Goal: Information Seeking & Learning: Compare options

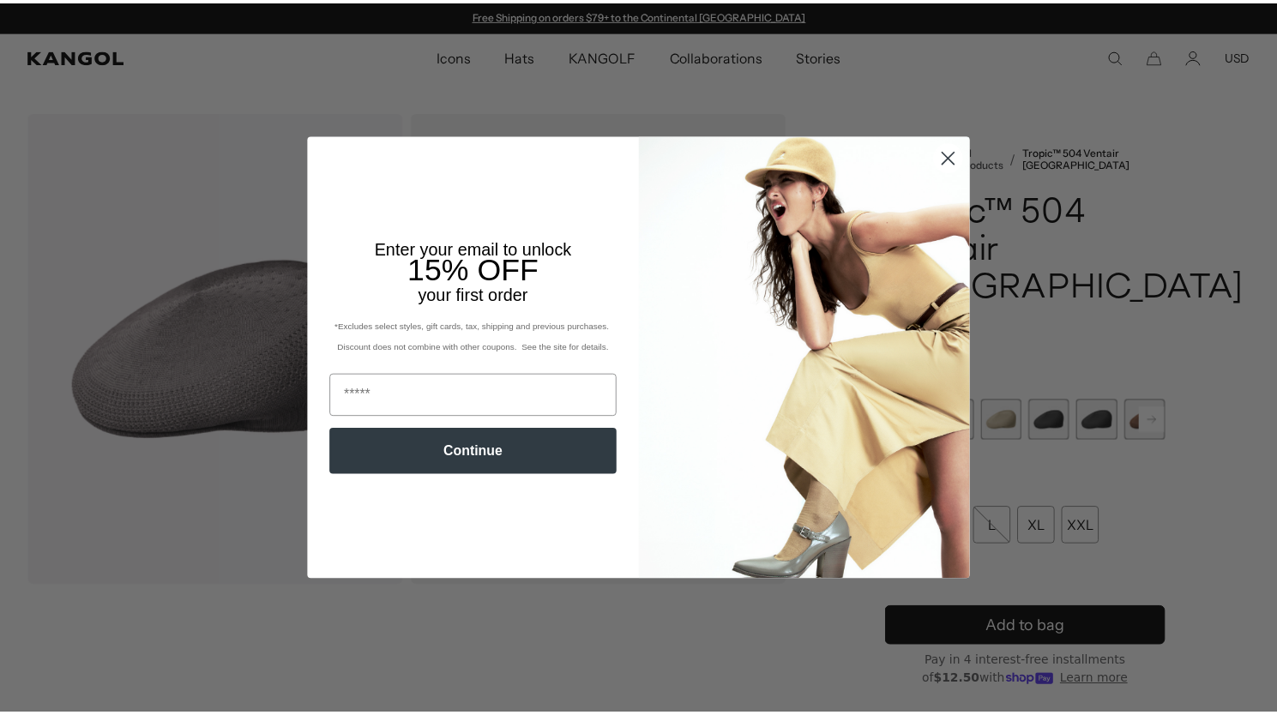
scroll to position [85, 0]
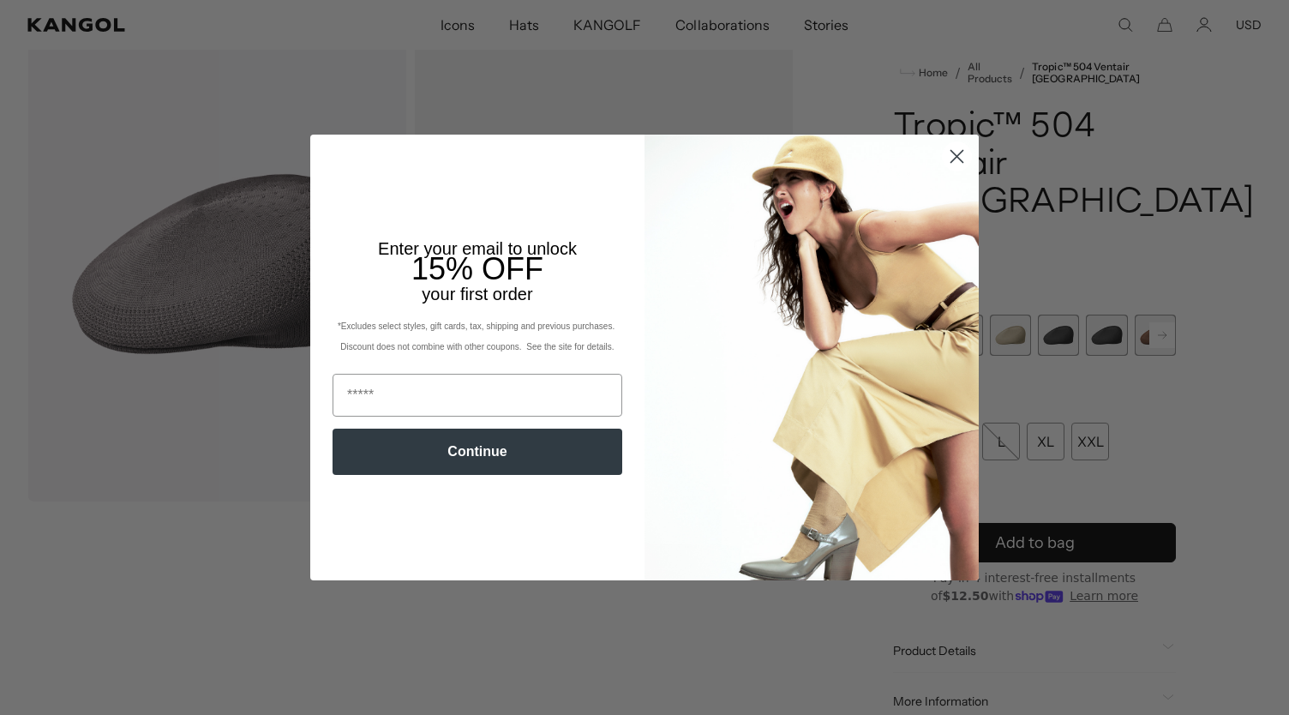
click at [958, 156] on circle "Close dialog" at bounding box center [957, 156] width 28 height 28
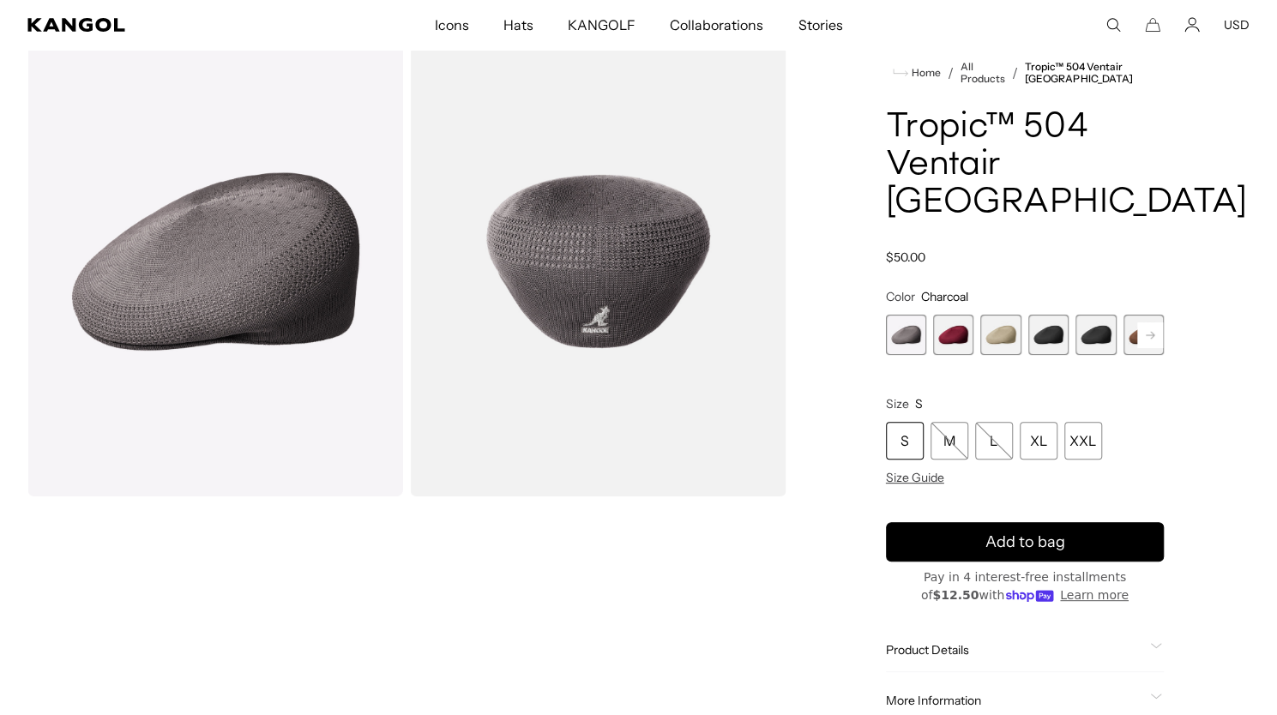
scroll to position [0, 0]
click at [892, 315] on span "1 of 16" at bounding box center [906, 335] width 40 height 40
click at [948, 315] on span "2 of 16" at bounding box center [953, 335] width 40 height 40
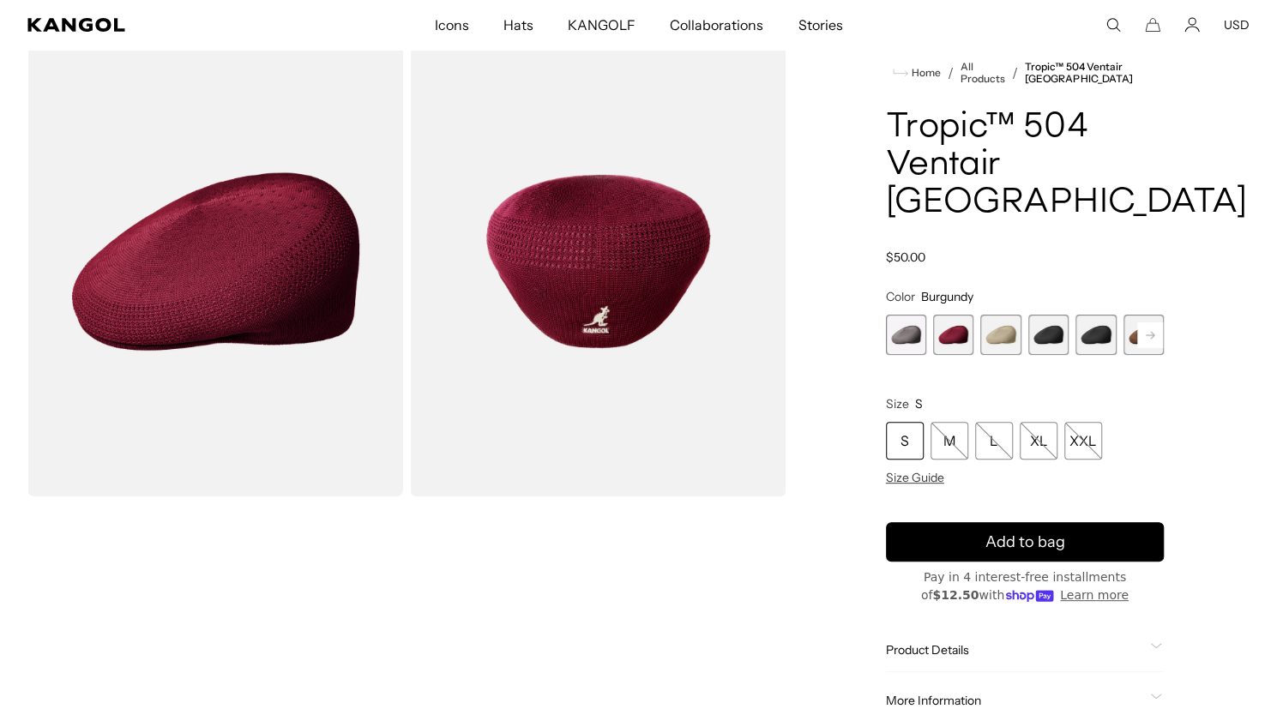
click at [996, 315] on span "3 of 16" at bounding box center [1000, 335] width 40 height 40
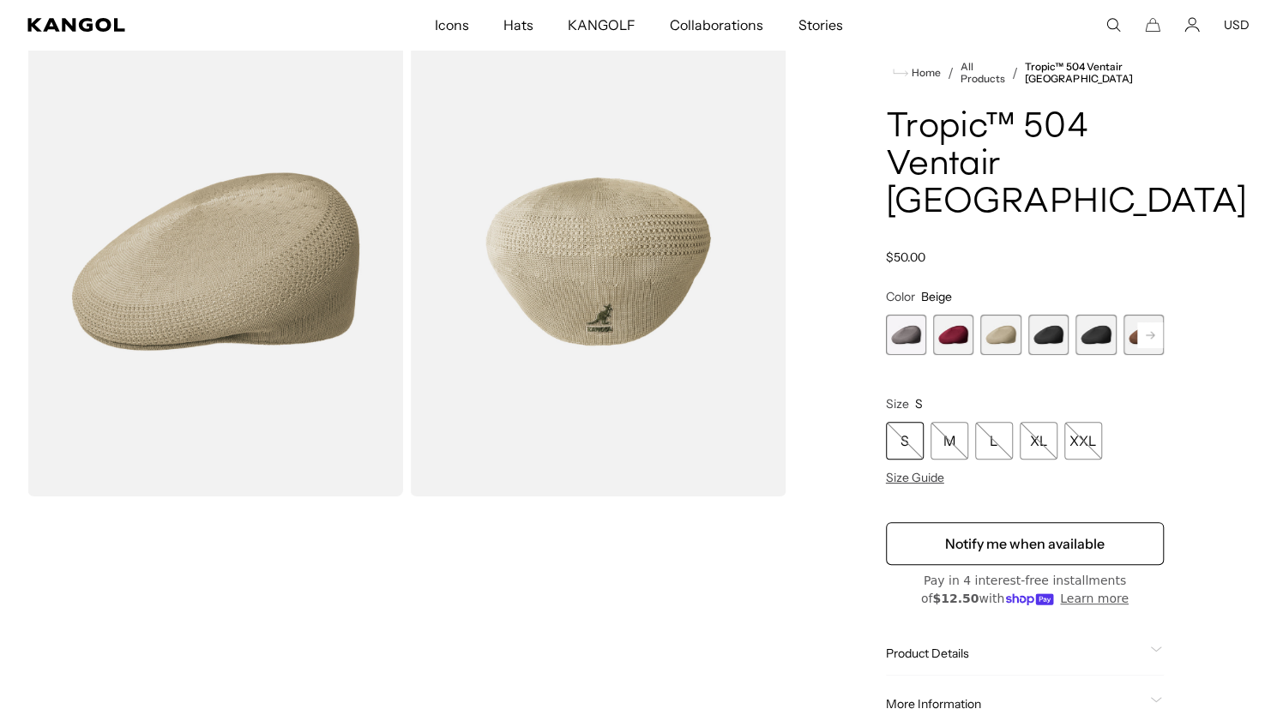
scroll to position [0, 353]
click at [1046, 315] on span "4 of 16" at bounding box center [1048, 335] width 40 height 40
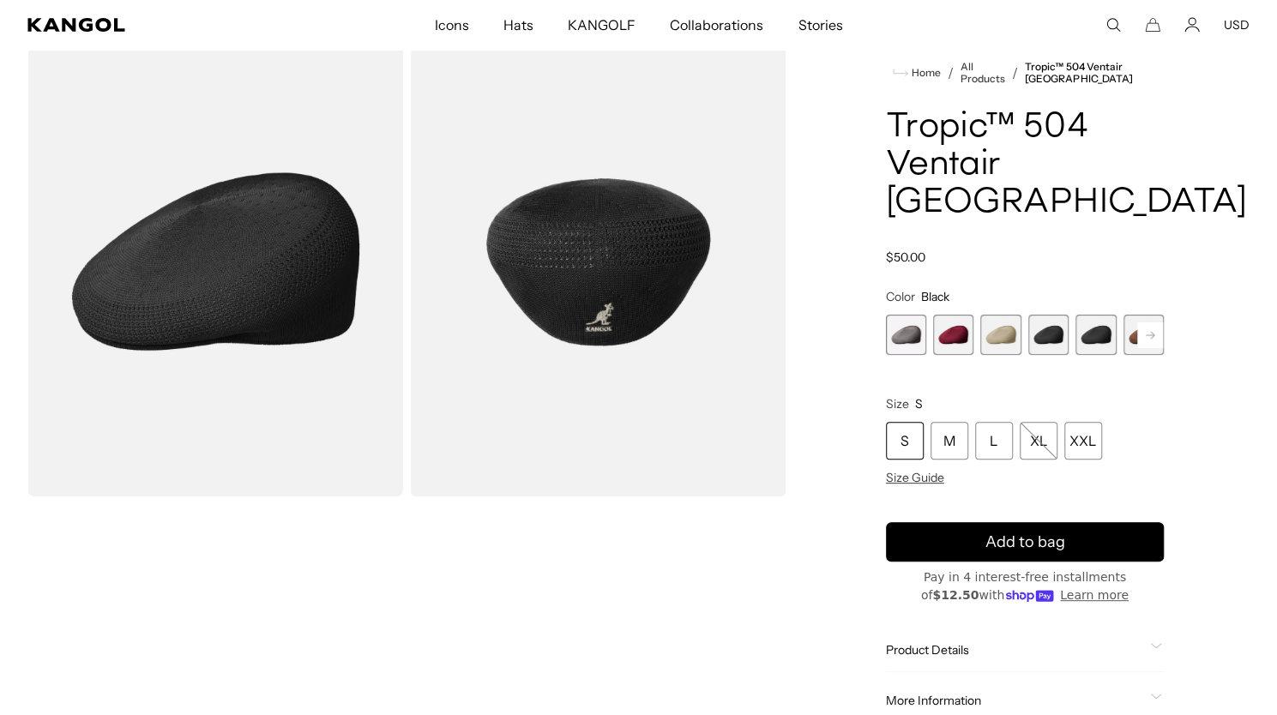
click at [1097, 315] on span "5 of 16" at bounding box center [1095, 335] width 40 height 40
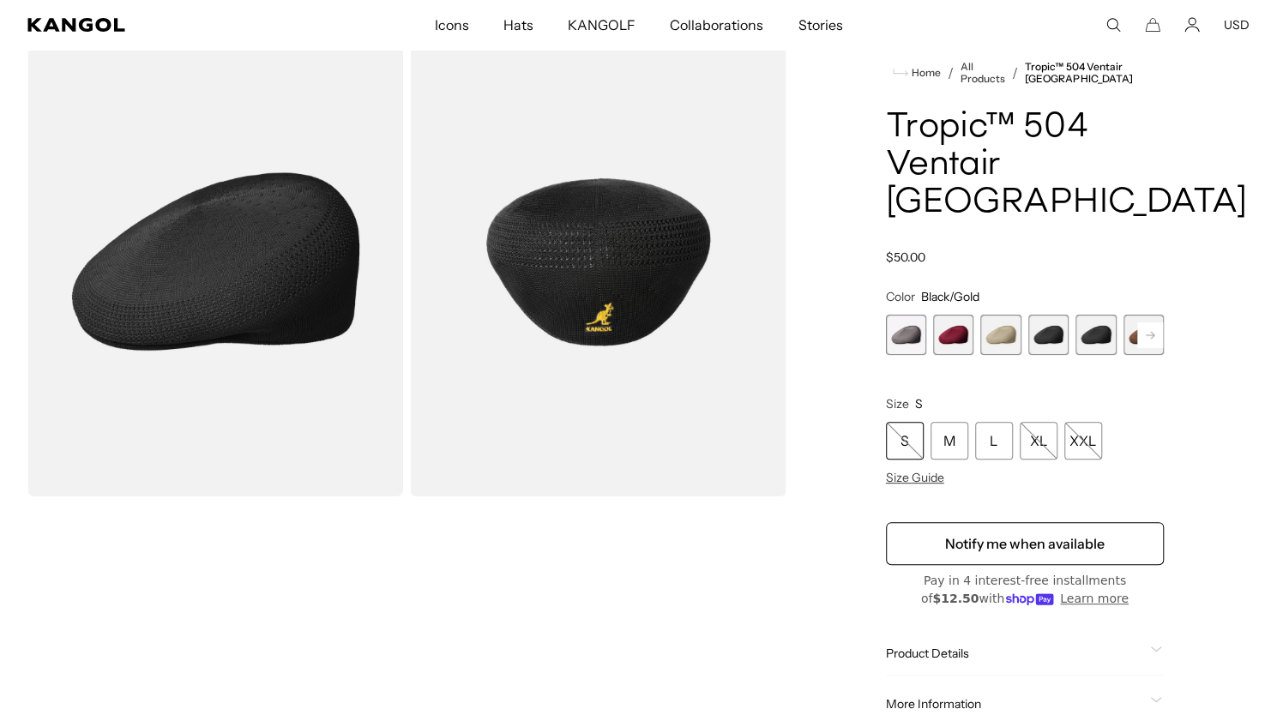
scroll to position [0, 353]
click at [1133, 315] on span "6 of 16" at bounding box center [1143, 335] width 40 height 40
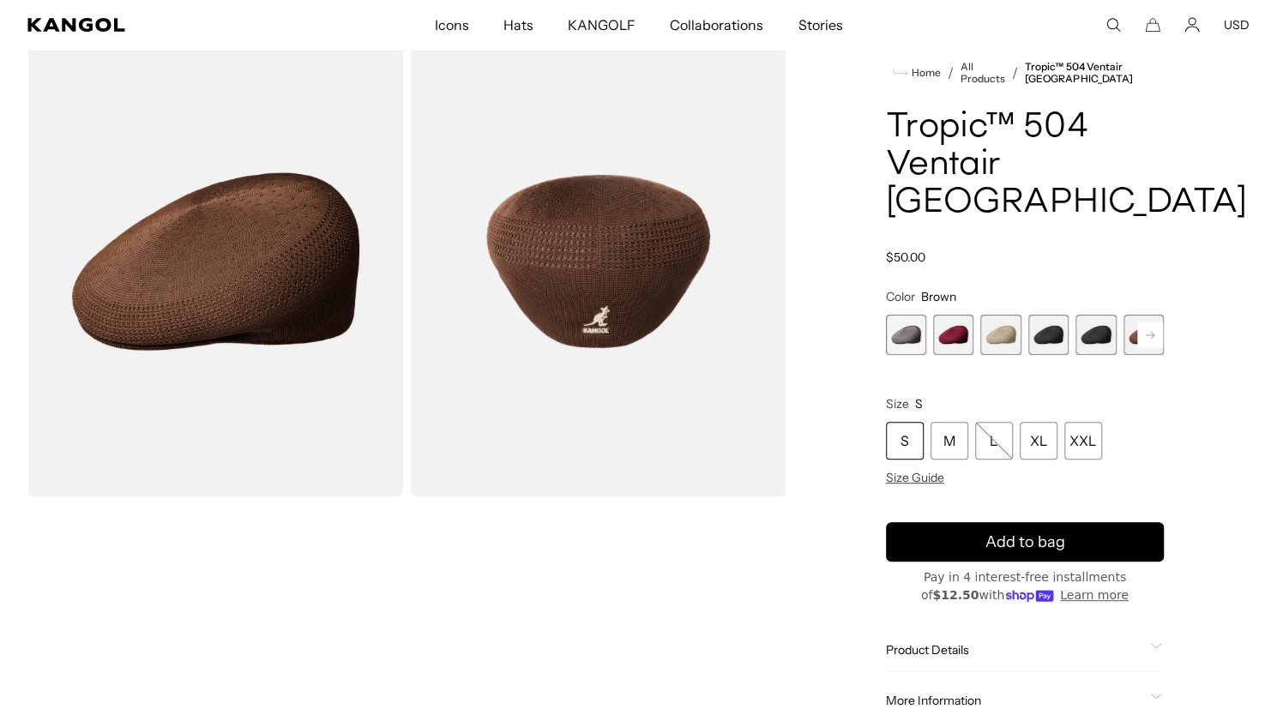
click at [1145, 322] on rect at bounding box center [1150, 335] width 26 height 26
click at [1132, 315] on span "7 of 16" at bounding box center [1143, 335] width 40 height 40
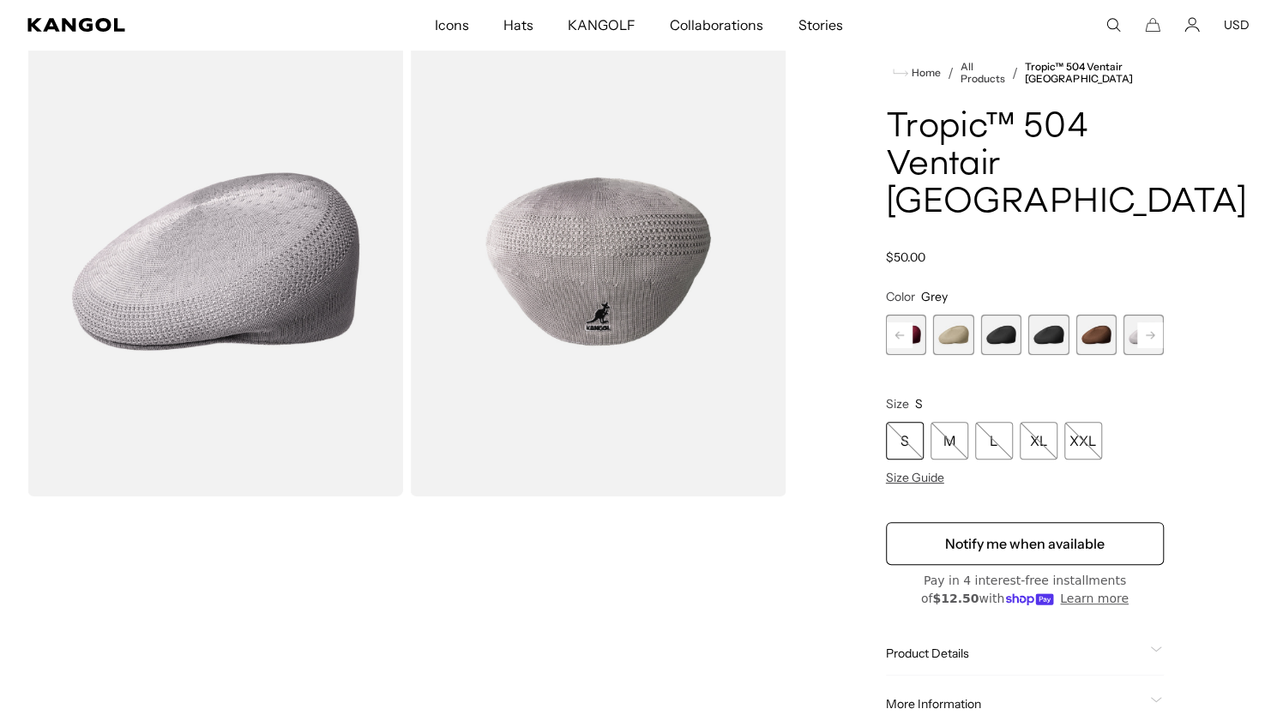
click at [1150, 322] on rect at bounding box center [1150, 335] width 26 height 26
click at [1129, 315] on span "8 of 16" at bounding box center [1143, 335] width 40 height 40
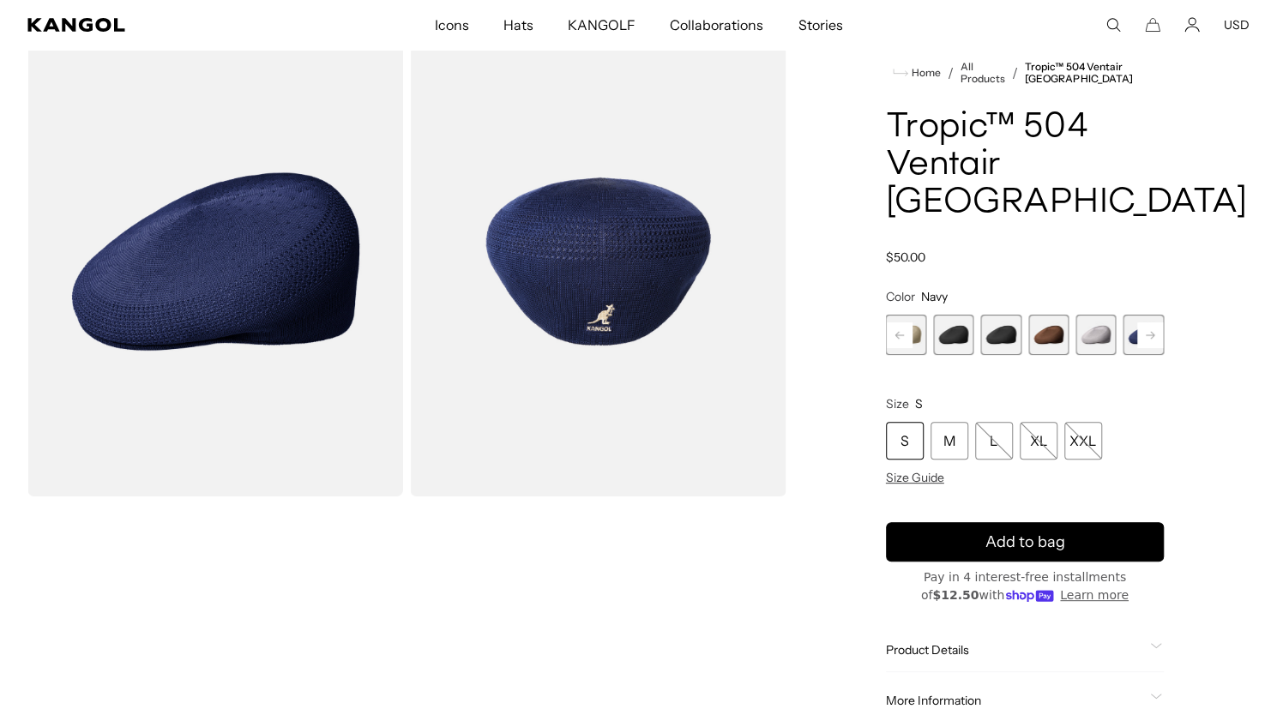
scroll to position [0, 353]
click at [1152, 322] on rect at bounding box center [1150, 335] width 26 height 26
click at [1092, 315] on span "9 of 16" at bounding box center [1095, 335] width 40 height 40
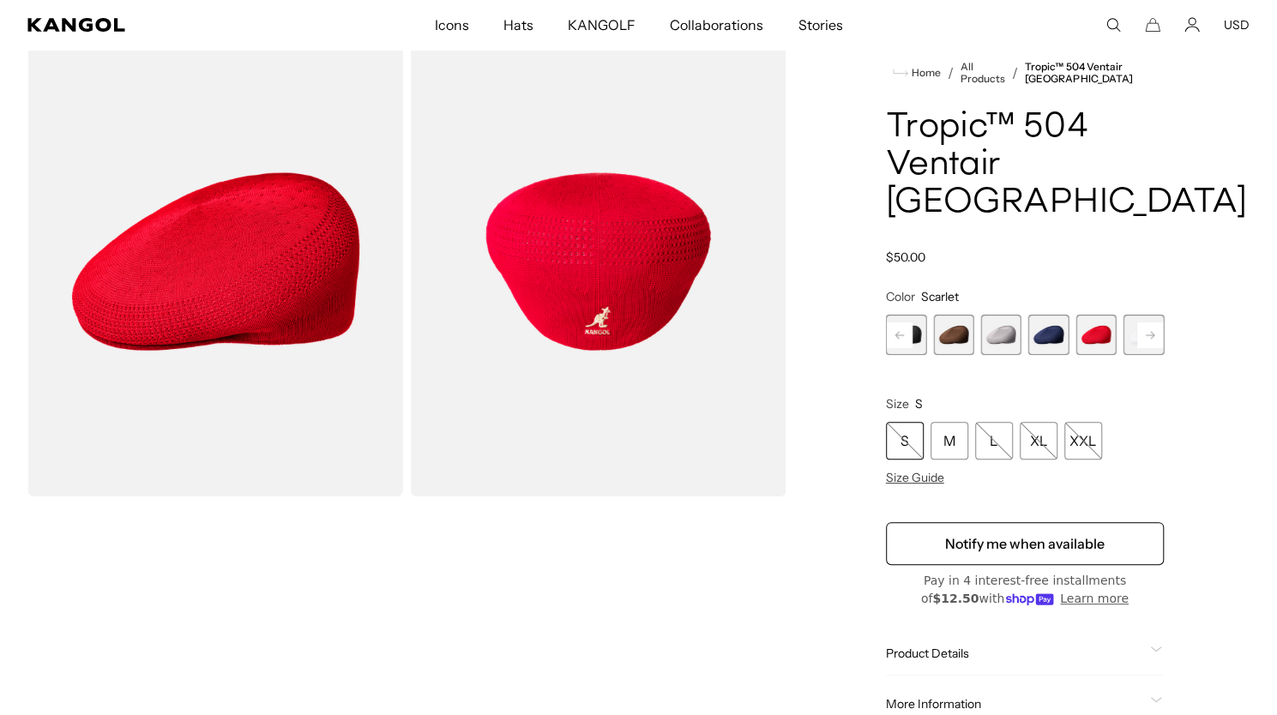
click at [1150, 322] on rect at bounding box center [1150, 335] width 26 height 26
click at [1087, 315] on span "11 of 16" at bounding box center [1095, 335] width 40 height 40
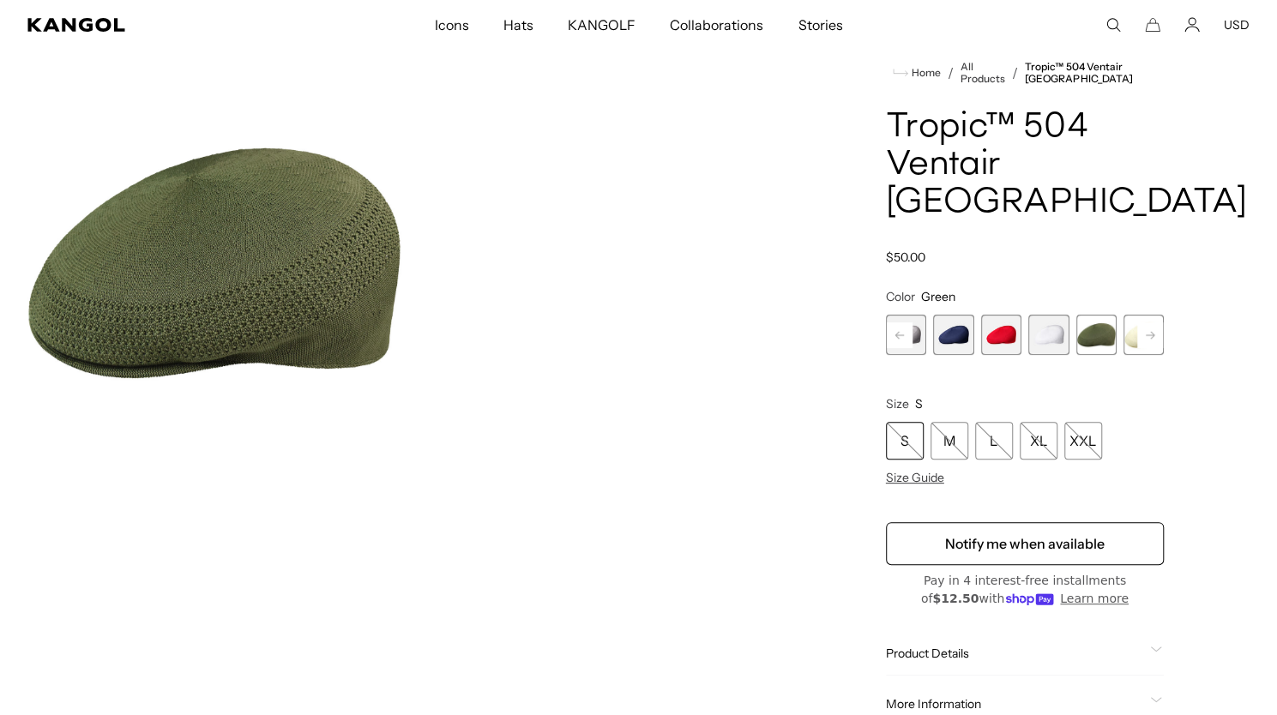
click at [1145, 322] on rect at bounding box center [1150, 335] width 26 height 26
click at [1048, 315] on span "12 of 16" at bounding box center [1048, 335] width 40 height 40
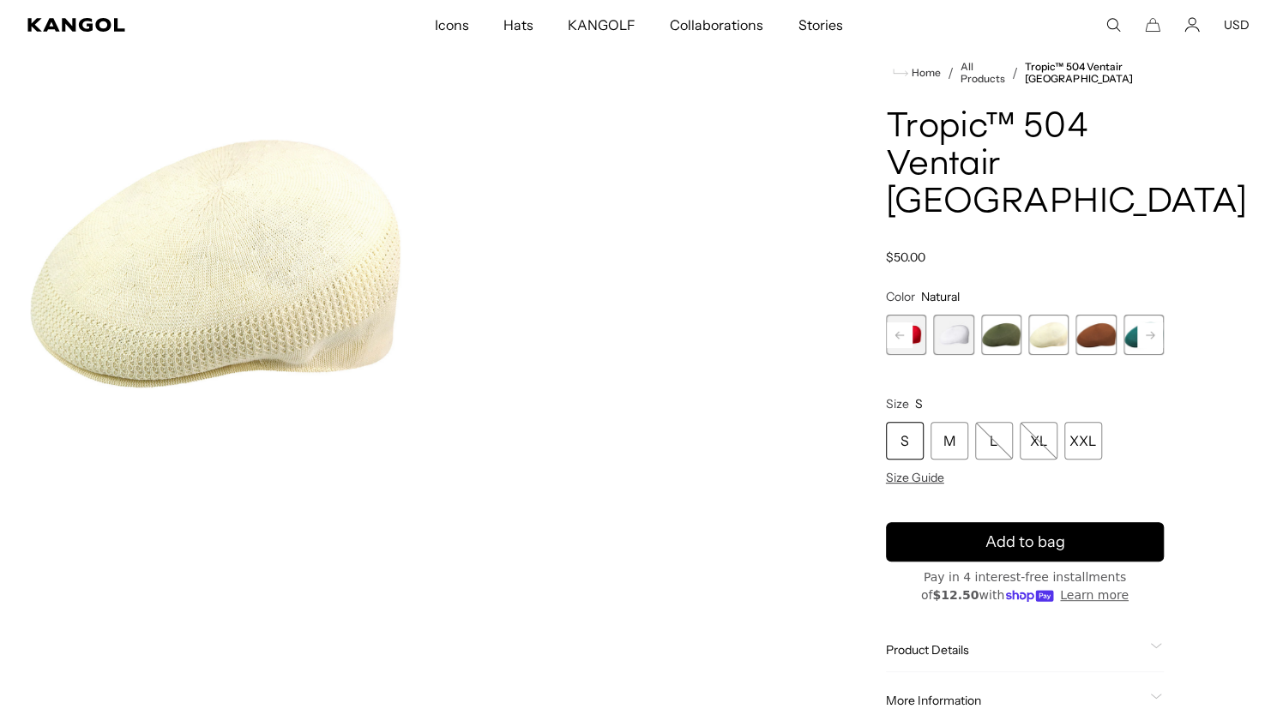
scroll to position [0, 353]
click at [1094, 315] on span "13 of 16" at bounding box center [1095, 335] width 40 height 40
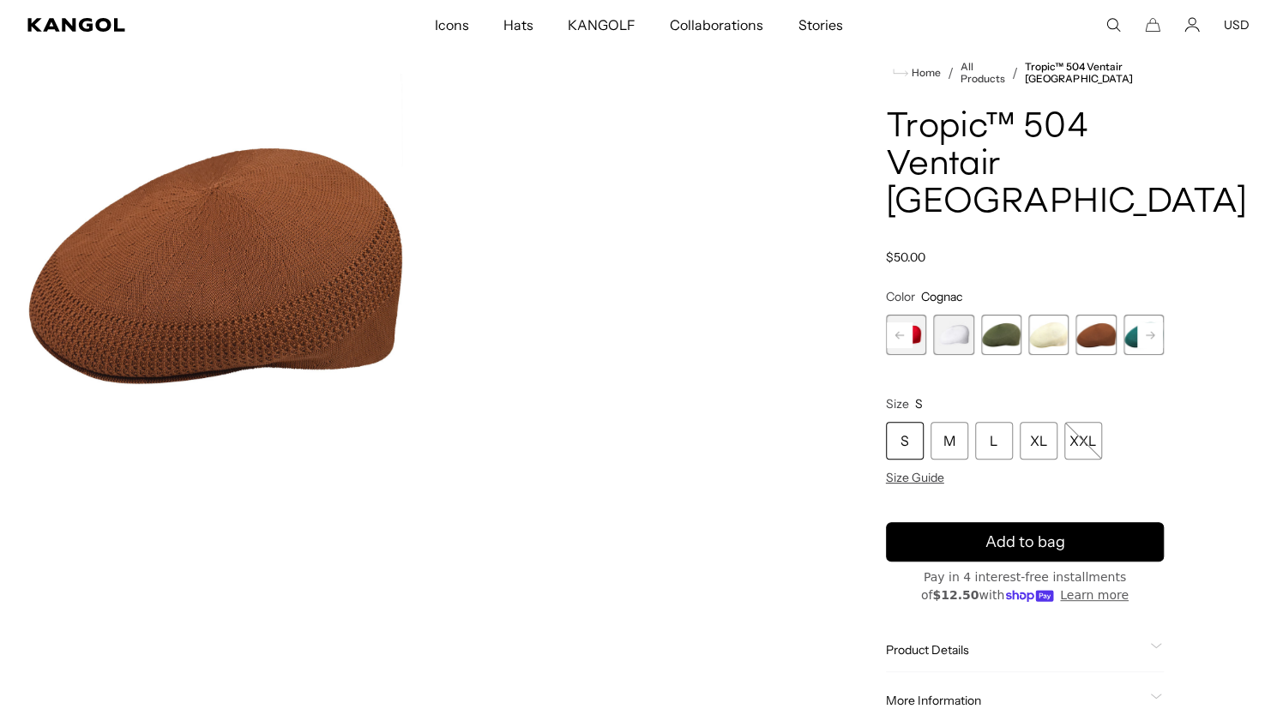
click at [1151, 322] on rect at bounding box center [1150, 335] width 26 height 26
click at [1048, 315] on span "14 of 16" at bounding box center [1048, 335] width 40 height 40
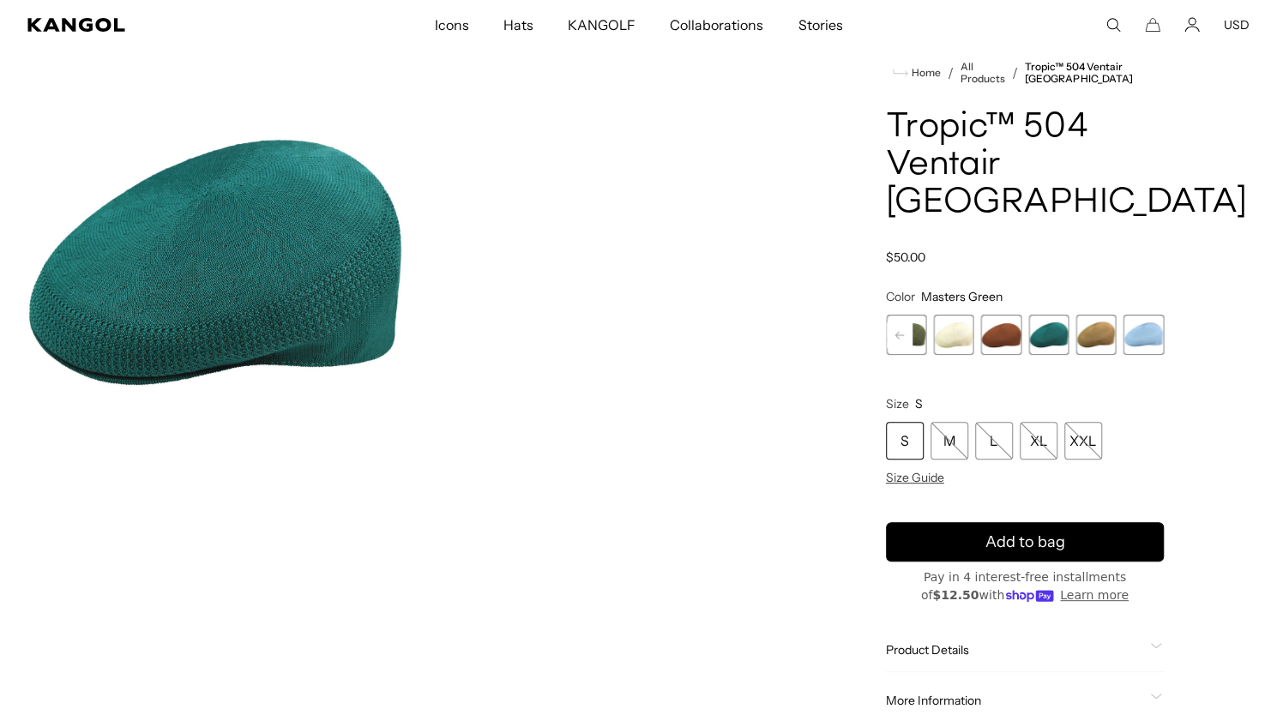
click at [1096, 315] on span "15 of 16" at bounding box center [1096, 335] width 40 height 40
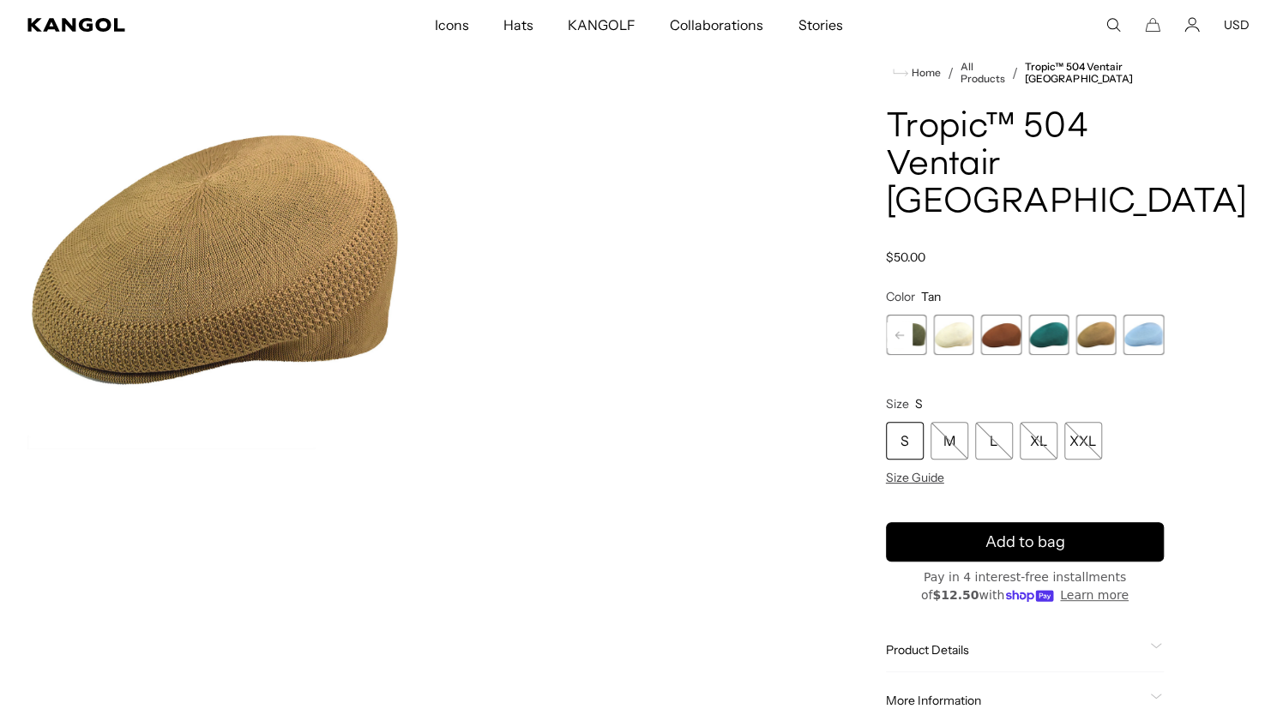
click at [1132, 315] on span "16 of 16" at bounding box center [1143, 335] width 40 height 40
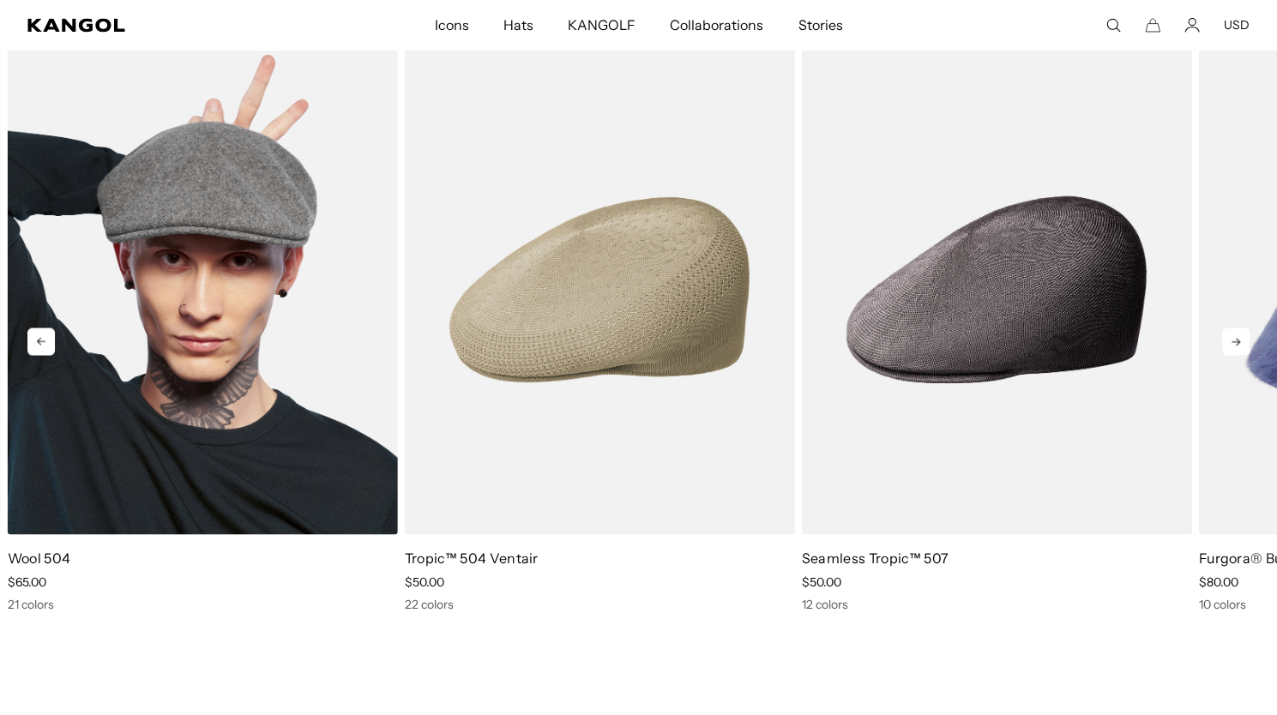
click at [205, 308] on img "1 of 10" at bounding box center [203, 290] width 390 height 490
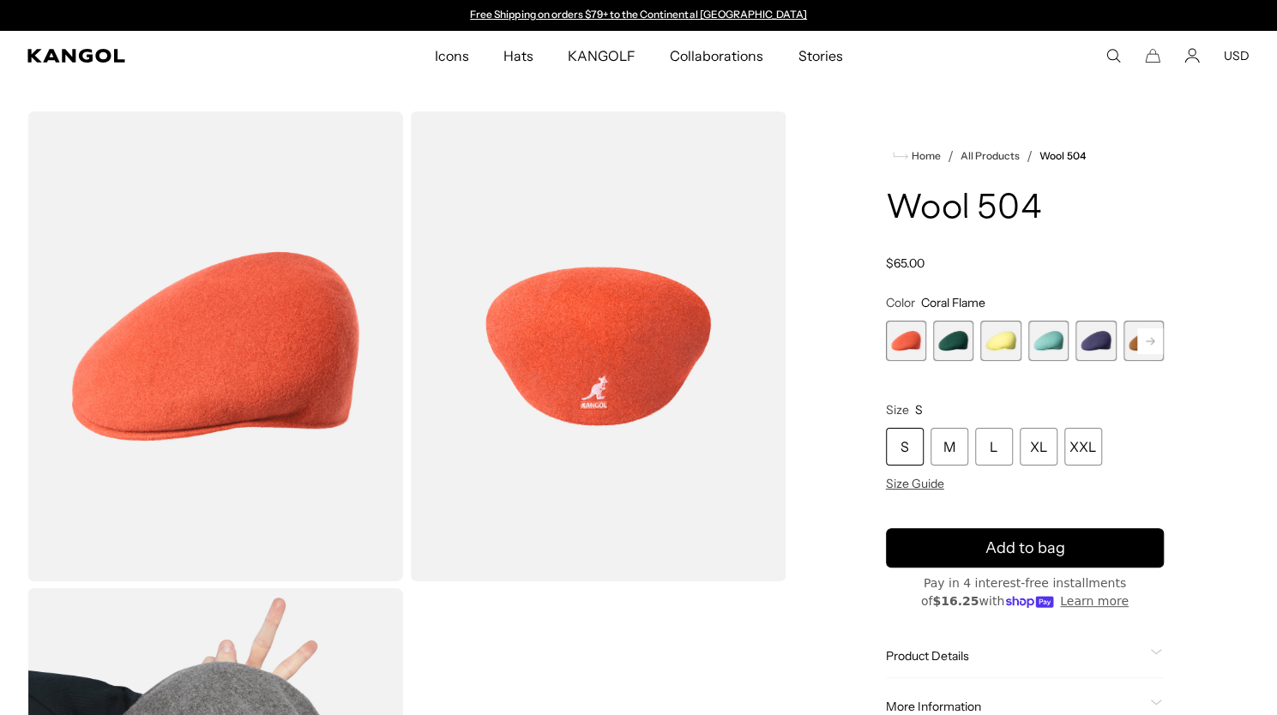
click at [958, 337] on span "2 of 21" at bounding box center [953, 341] width 40 height 40
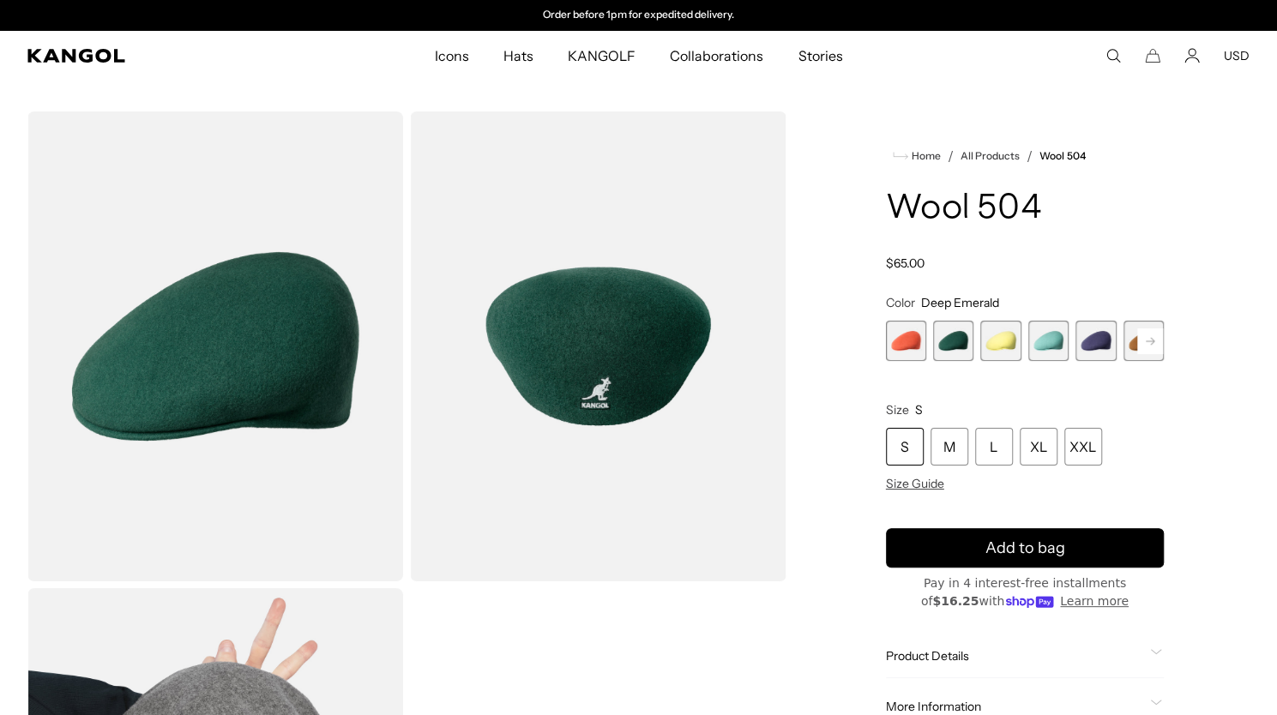
click at [1005, 345] on span "3 of 21" at bounding box center [1000, 341] width 40 height 40
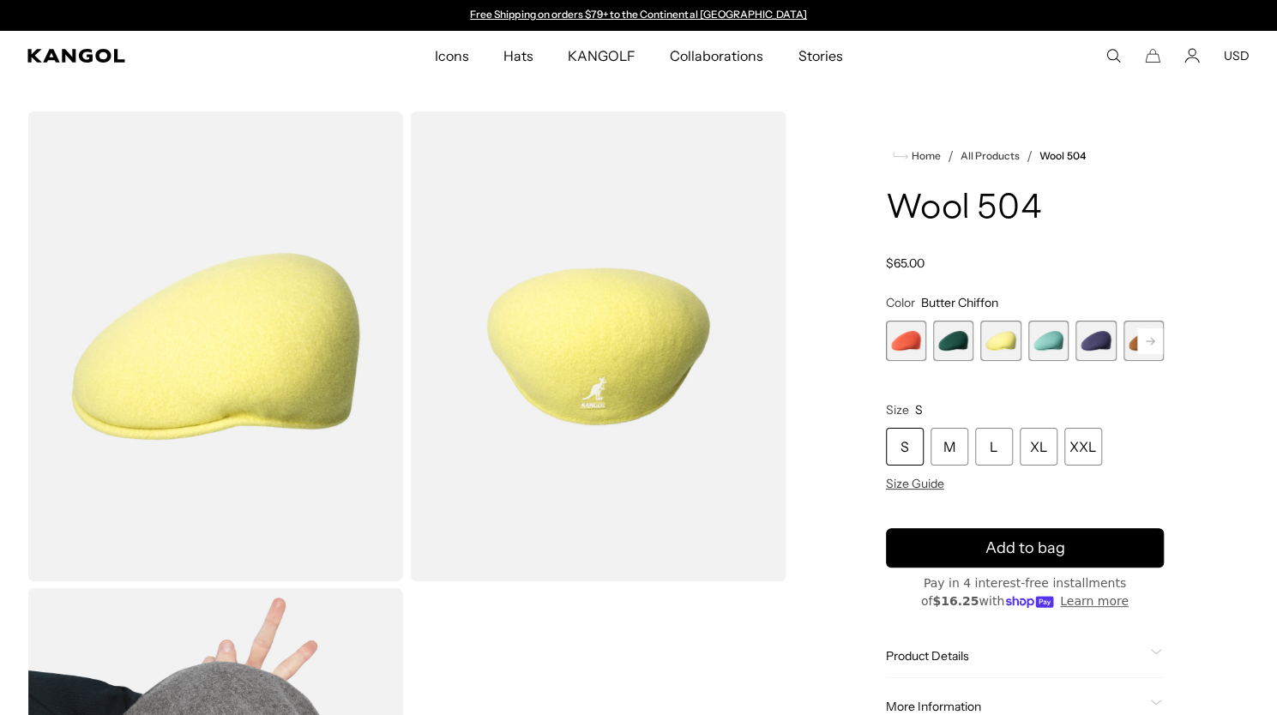
click at [1053, 341] on span "4 of 21" at bounding box center [1048, 341] width 40 height 40
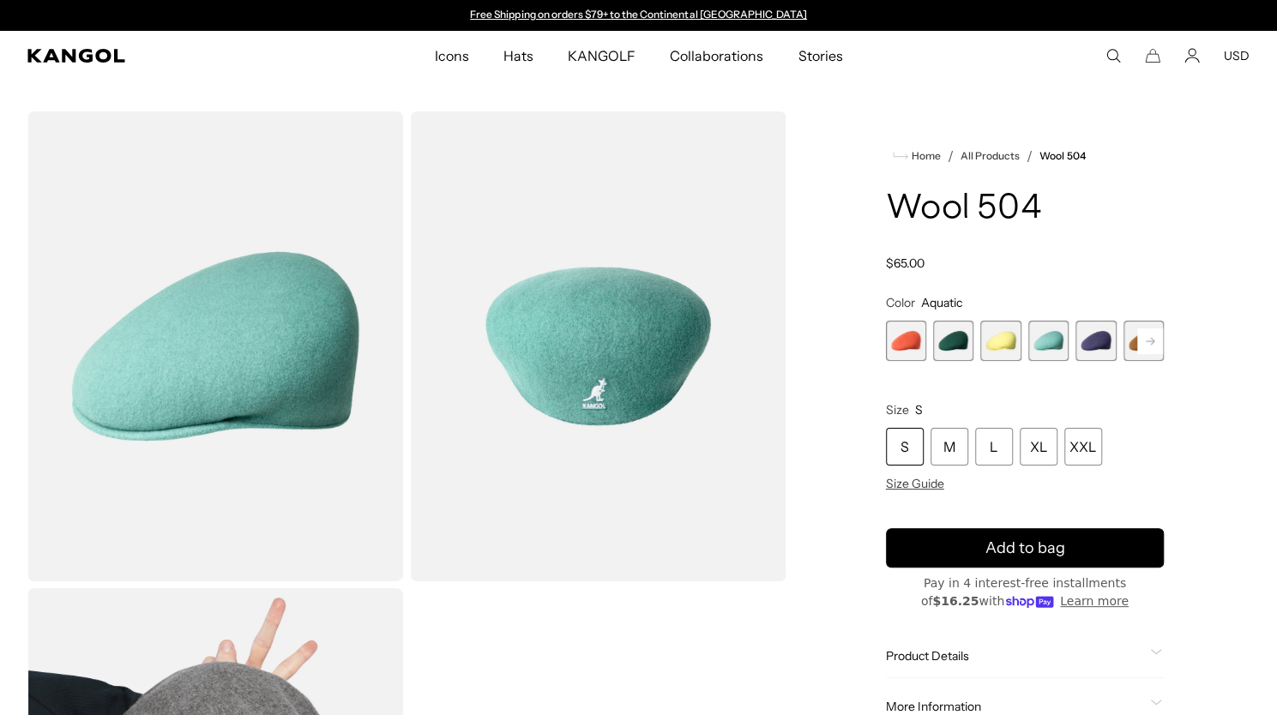
click at [1098, 344] on span "5 of 21" at bounding box center [1095, 341] width 40 height 40
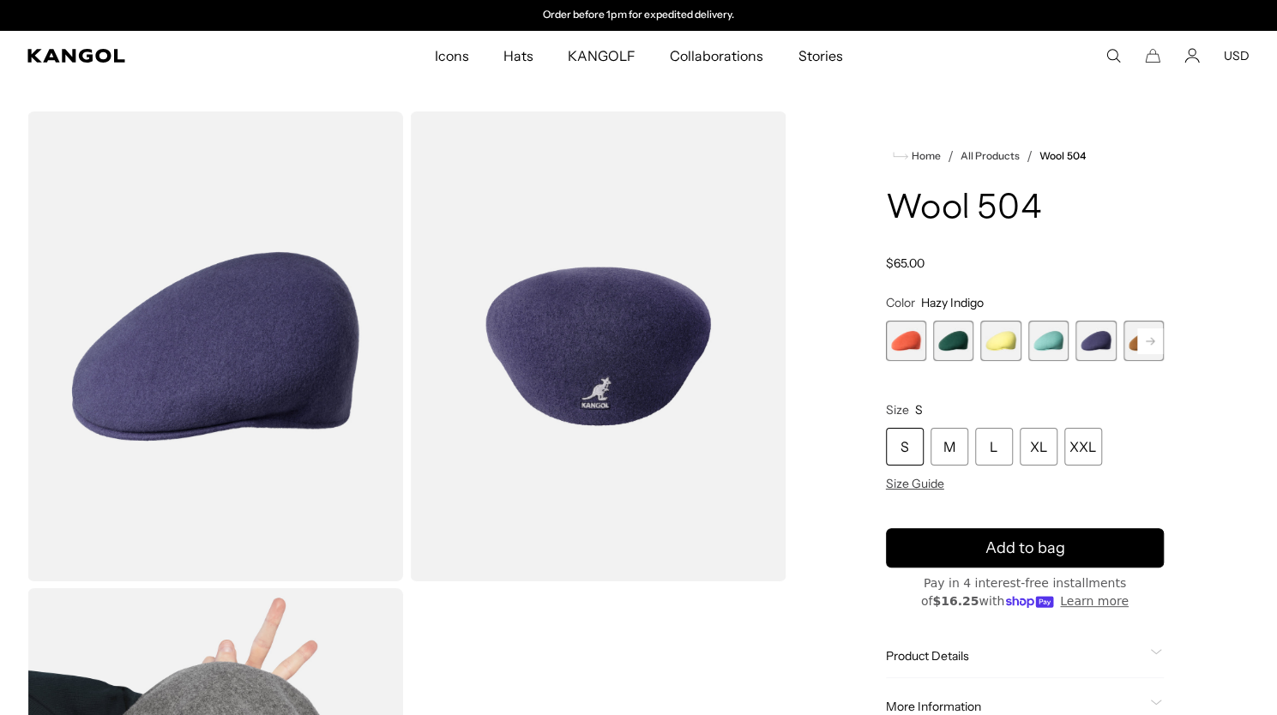
click at [1156, 339] on rect at bounding box center [1150, 341] width 26 height 26
click at [1051, 339] on span "6 of 21" at bounding box center [1048, 341] width 40 height 40
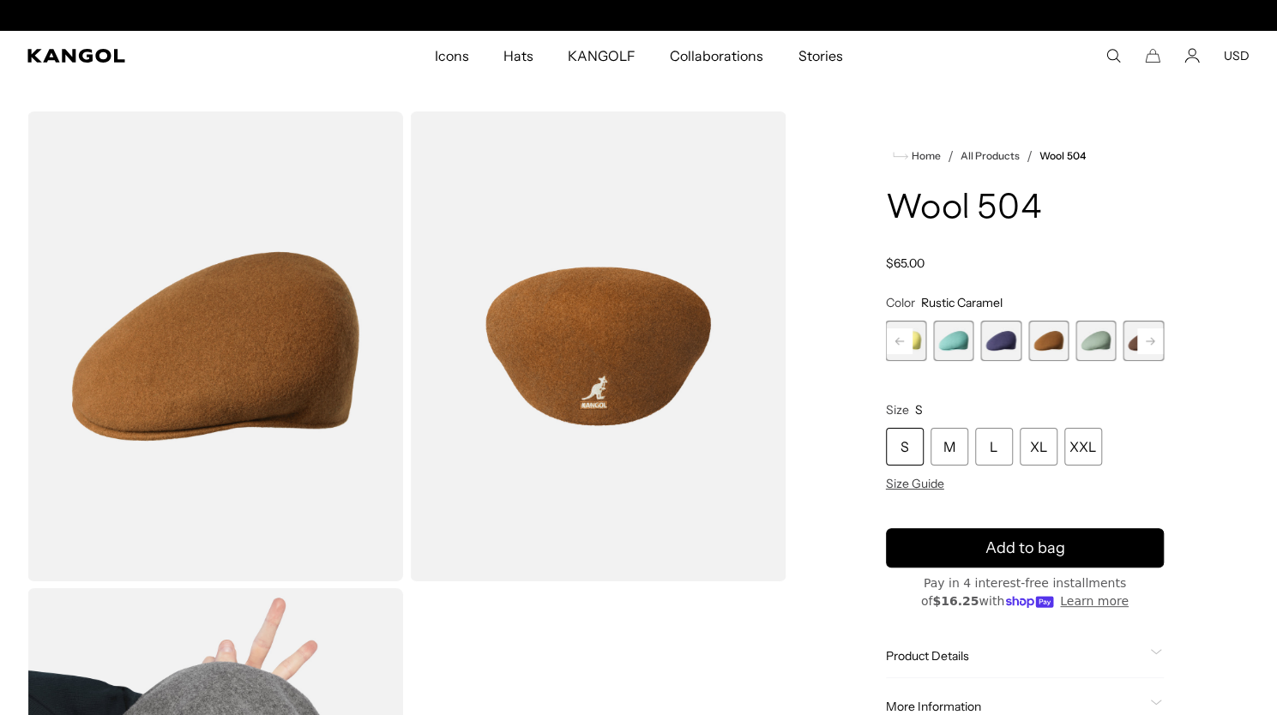
scroll to position [0, 353]
click at [1100, 339] on span "7 of 21" at bounding box center [1095, 341] width 40 height 40
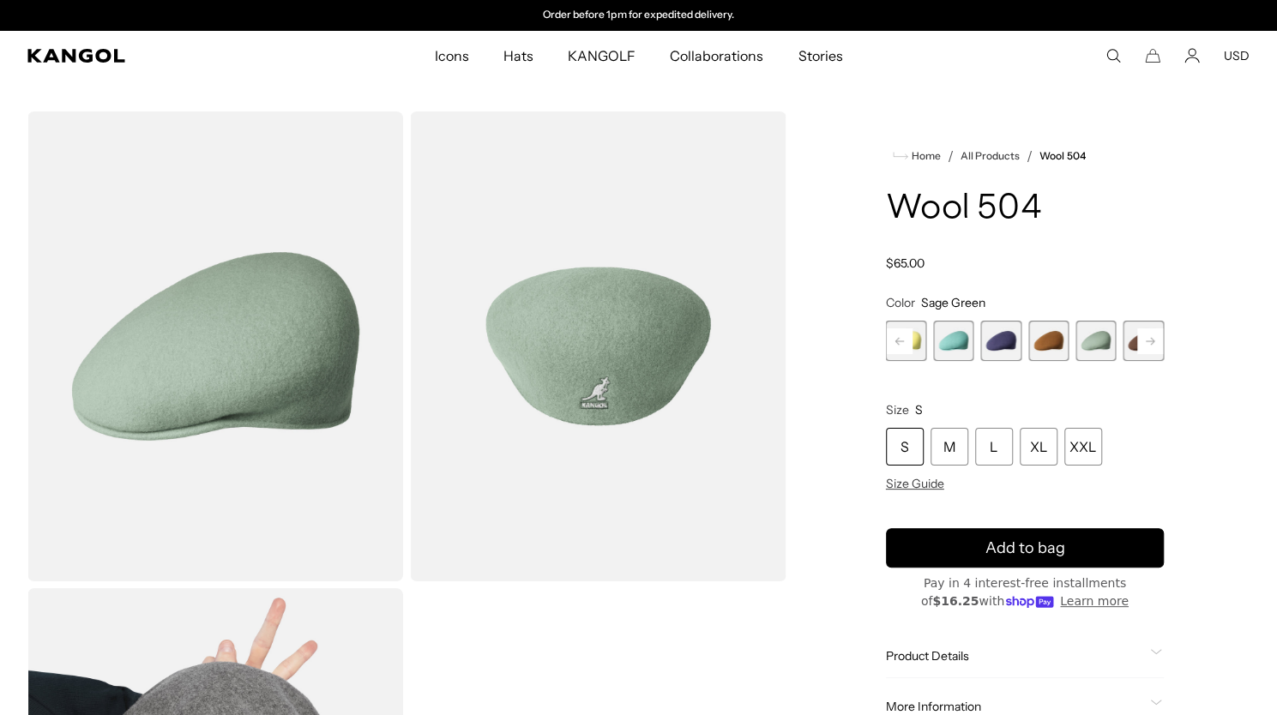
click at [1150, 339] on icon at bounding box center [1149, 340] width 9 height 7
click at [1049, 342] on span "8 of 21" at bounding box center [1048, 341] width 40 height 40
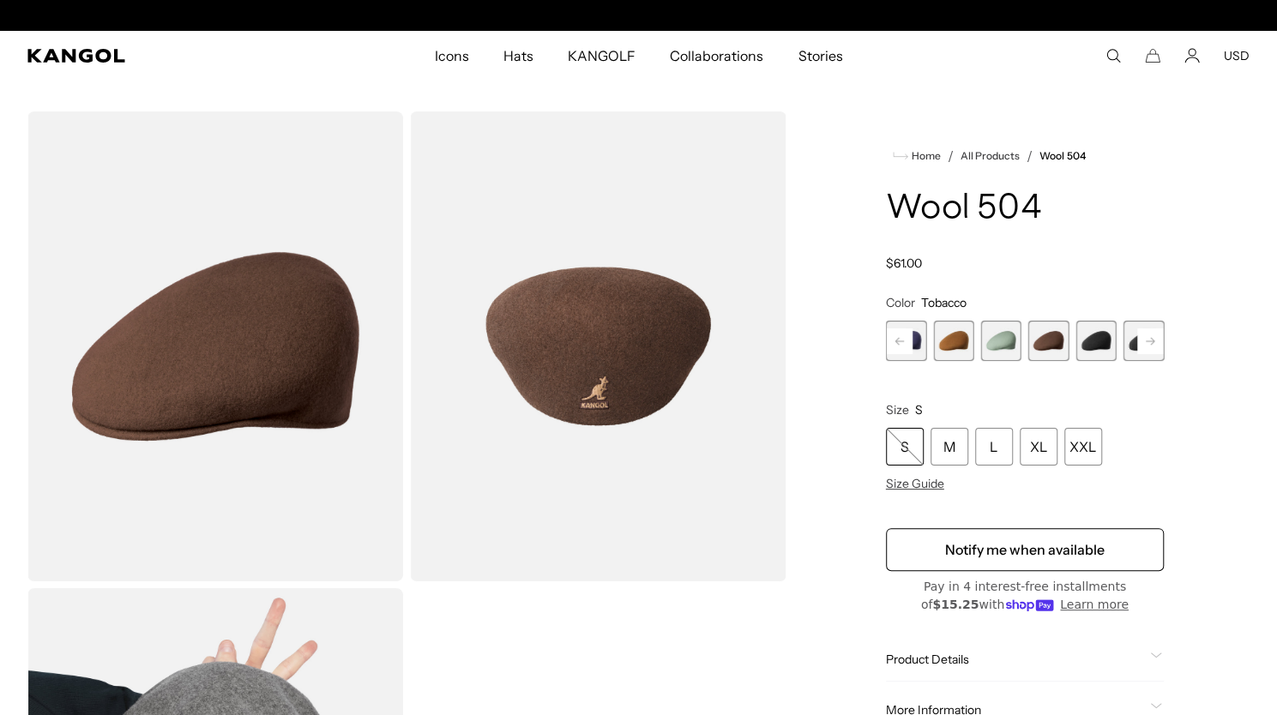
scroll to position [0, 353]
click at [1157, 335] on rect at bounding box center [1150, 341] width 26 height 26
click at [1109, 339] on span "10 of 21" at bounding box center [1095, 341] width 40 height 40
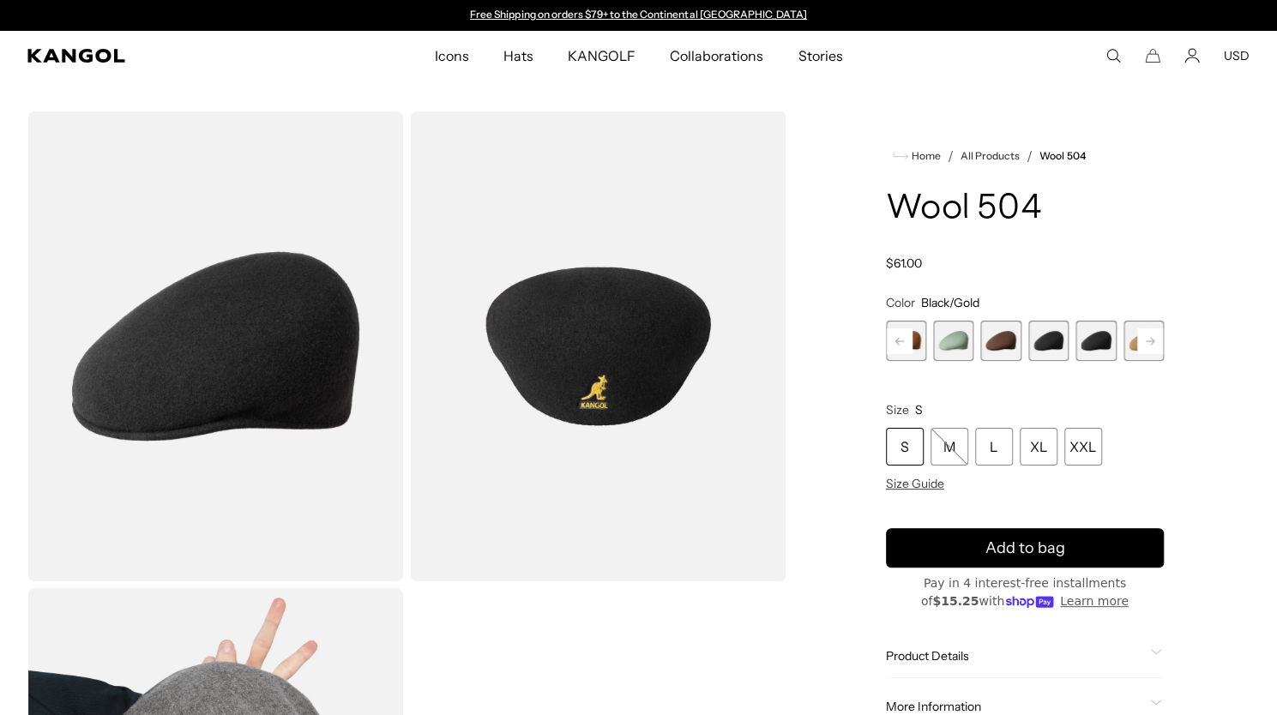
click at [1044, 339] on span "9 of 21" at bounding box center [1048, 341] width 40 height 40
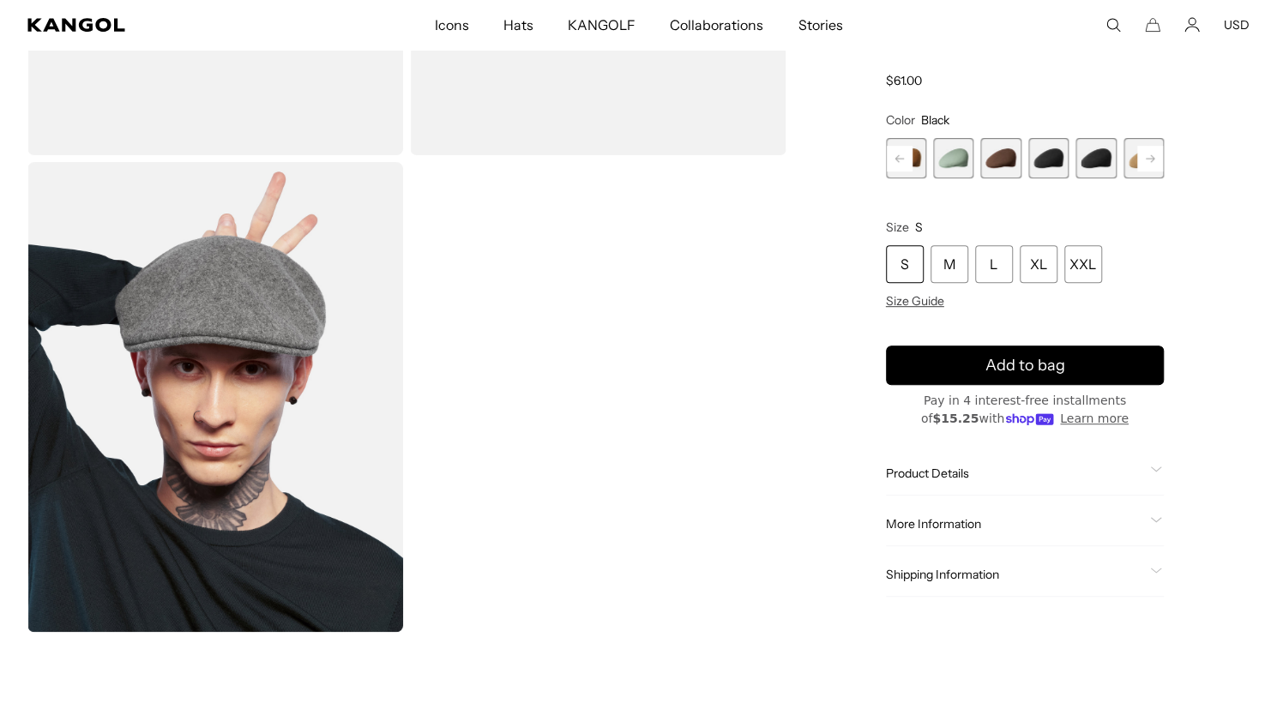
click at [1150, 155] on rect at bounding box center [1150, 159] width 26 height 26
click at [1049, 162] on span "11 of 21" at bounding box center [1048, 158] width 40 height 40
click at [1103, 155] on span "12 of 21" at bounding box center [1095, 158] width 40 height 40
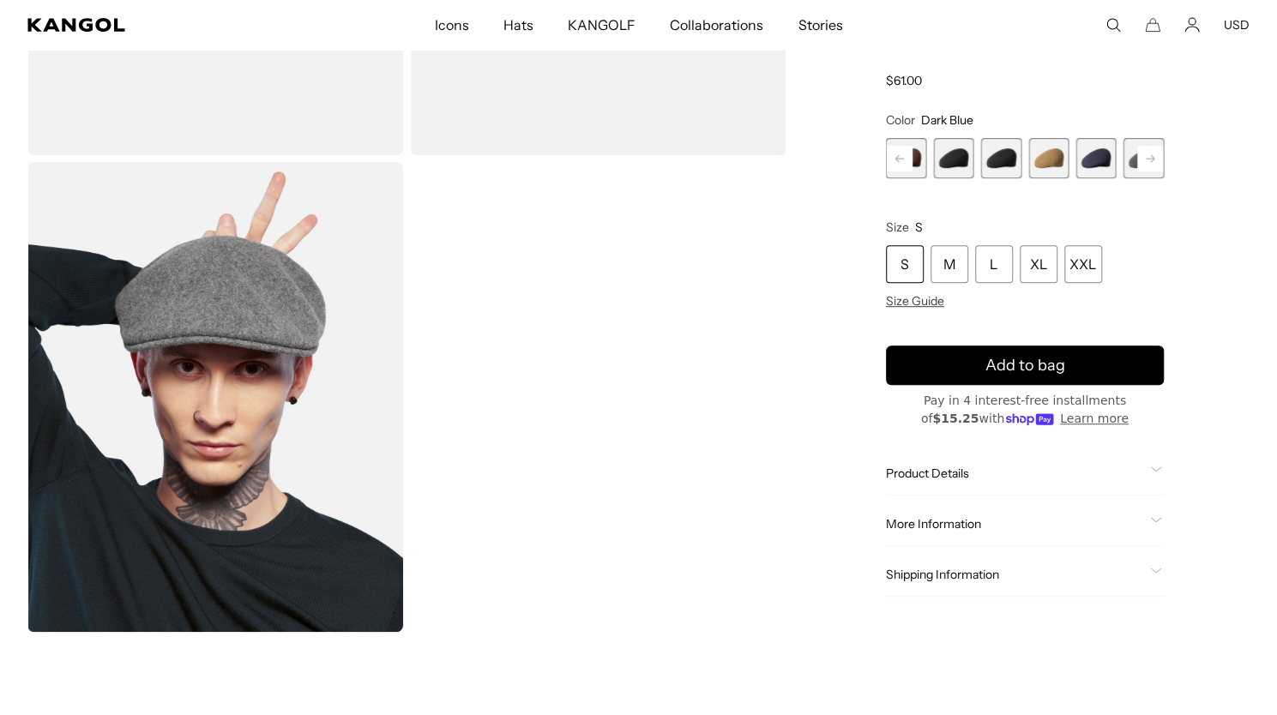
click at [1102, 162] on span "12 of 21" at bounding box center [1095, 158] width 40 height 40
click at [1096, 156] on span "12 of 21" at bounding box center [1095, 158] width 40 height 40
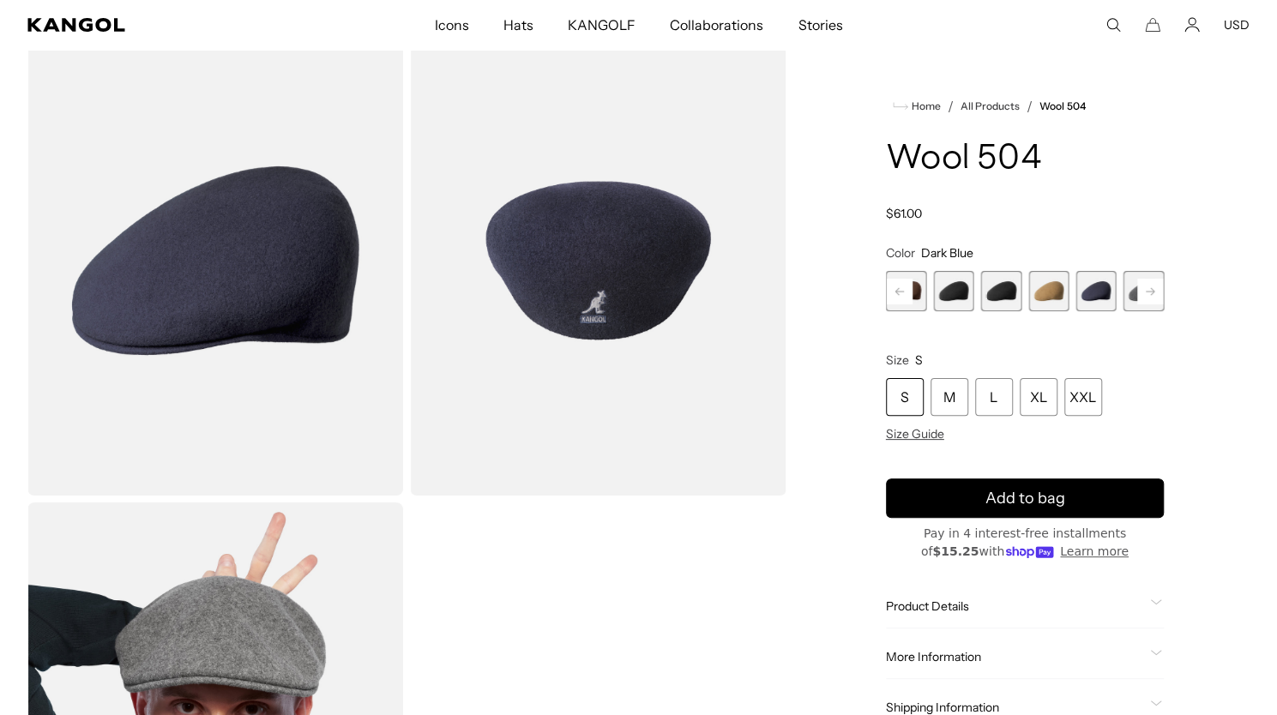
scroll to position [85, 0]
click at [1147, 292] on rect at bounding box center [1150, 292] width 26 height 26
click at [1089, 287] on span "13 of 21" at bounding box center [1095, 291] width 40 height 40
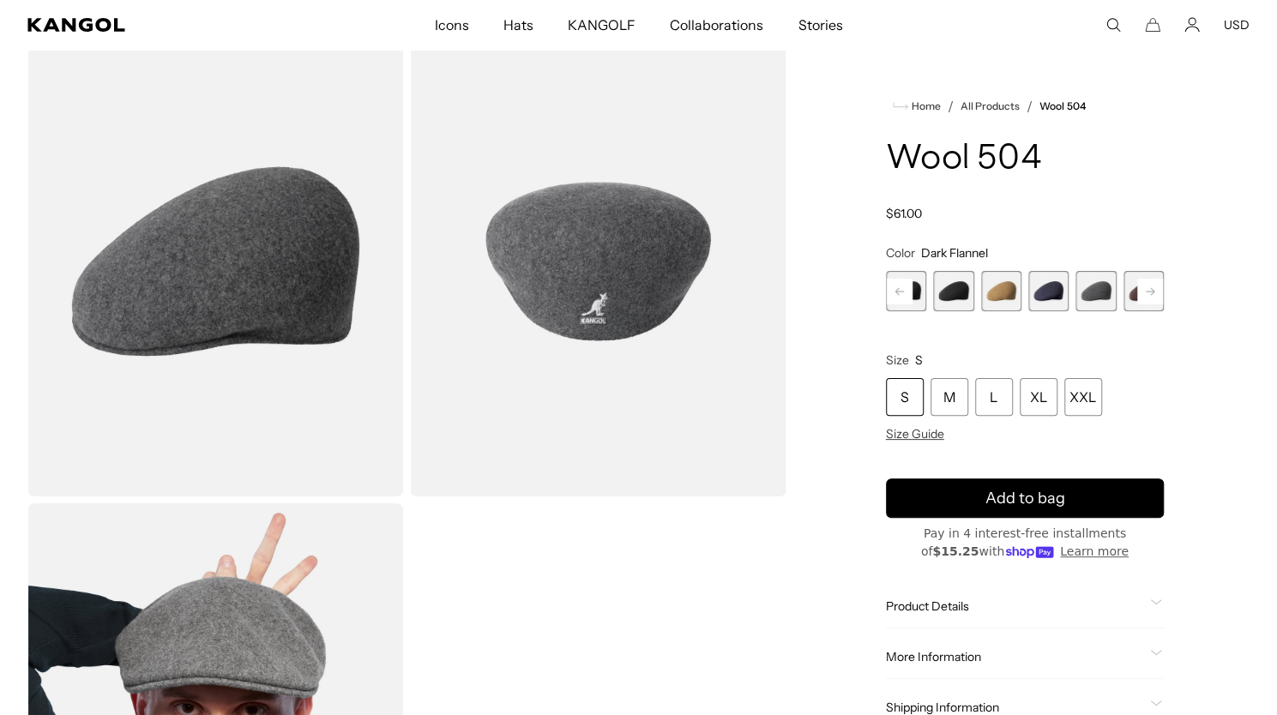
click at [1150, 290] on rect at bounding box center [1150, 292] width 26 height 26
click at [1042, 285] on span "14 of 21" at bounding box center [1048, 291] width 40 height 40
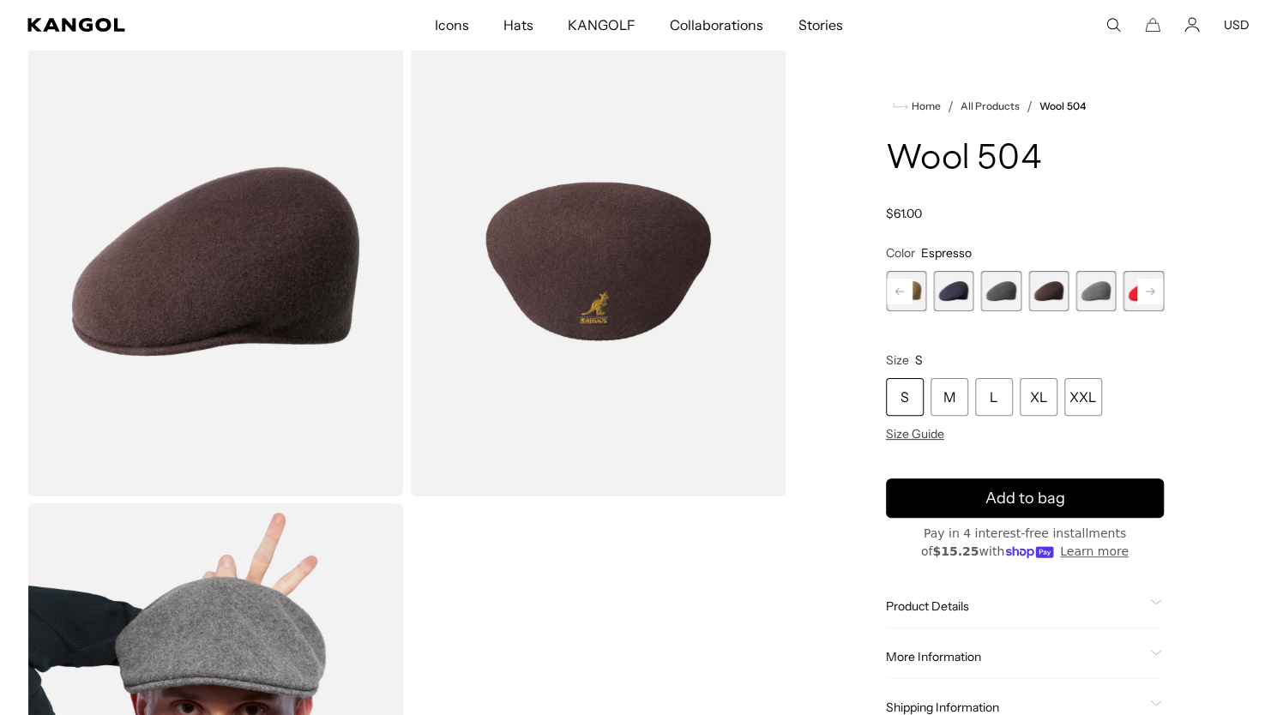
click at [1099, 288] on span "15 of 21" at bounding box center [1095, 291] width 40 height 40
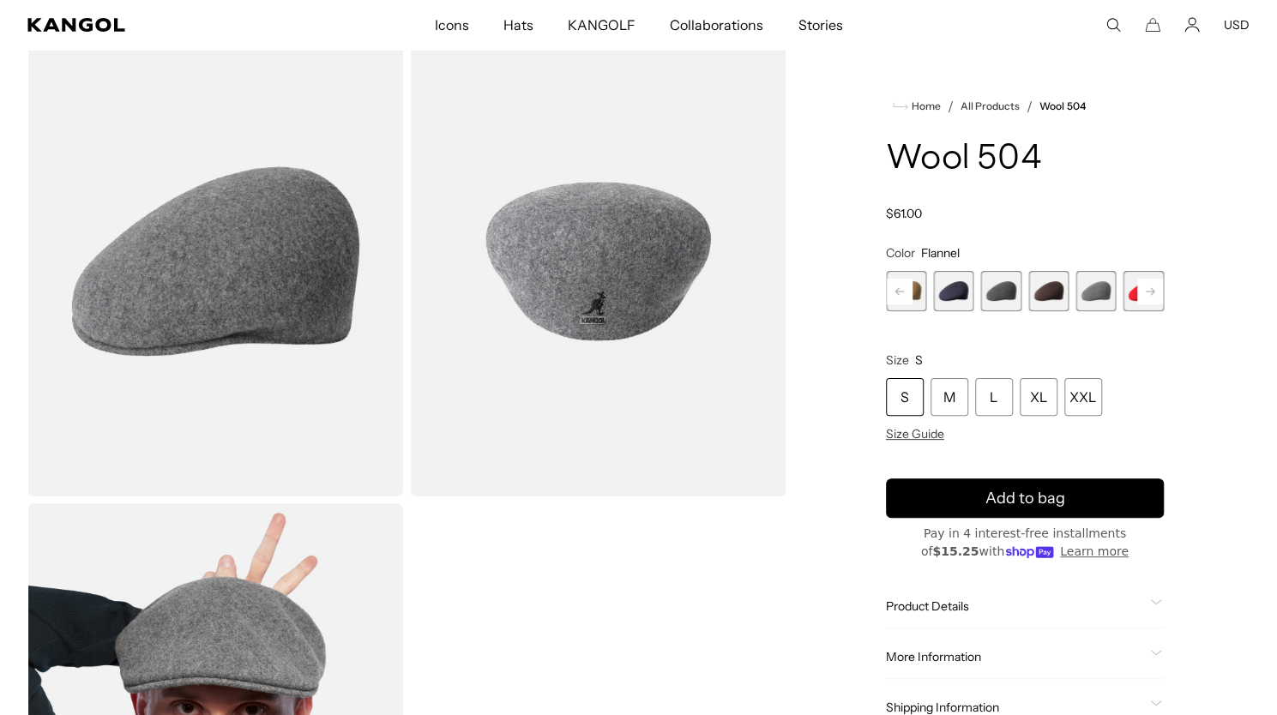
click at [1156, 293] on rect at bounding box center [1150, 292] width 26 height 26
click at [1037, 288] on span "17 of 21" at bounding box center [1048, 291] width 40 height 40
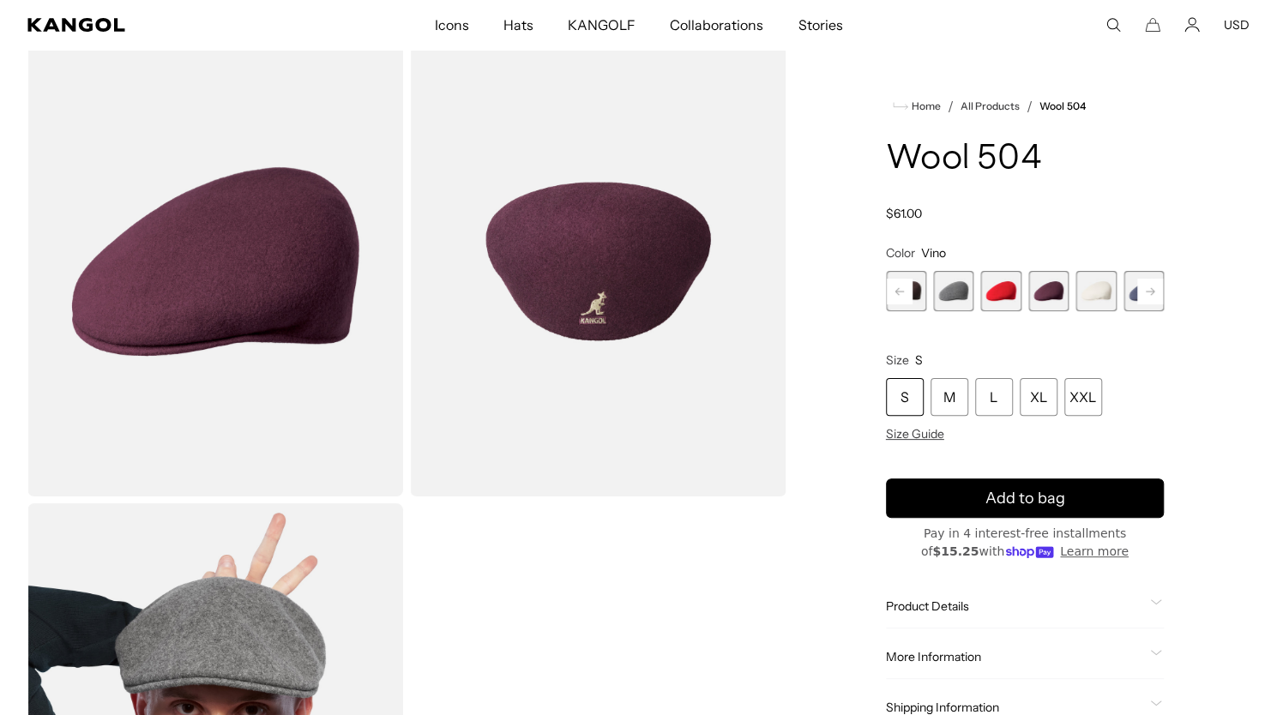
click at [1095, 285] on span "18 of 21" at bounding box center [1096, 291] width 40 height 40
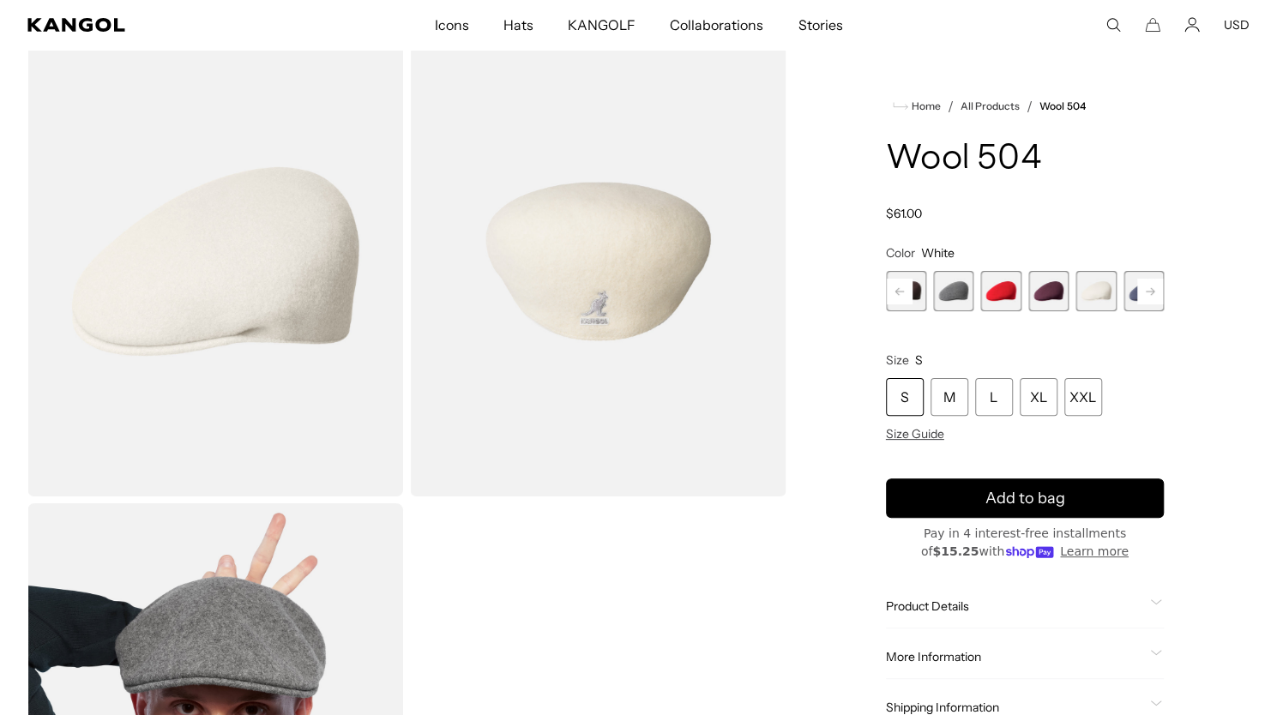
click at [1157, 290] on rect at bounding box center [1150, 292] width 26 height 26
click at [1094, 282] on span "20 of 21" at bounding box center [1096, 291] width 40 height 40
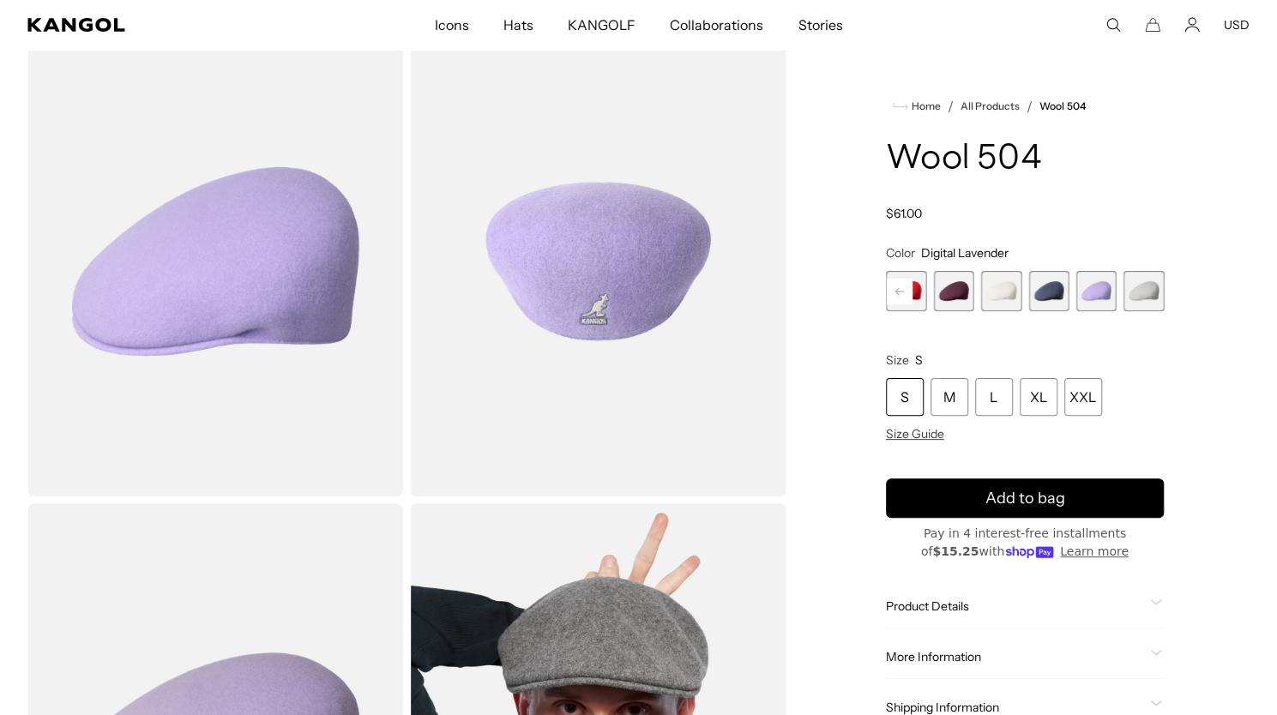
click at [1044, 288] on span "19 of 21" at bounding box center [1048, 291] width 40 height 40
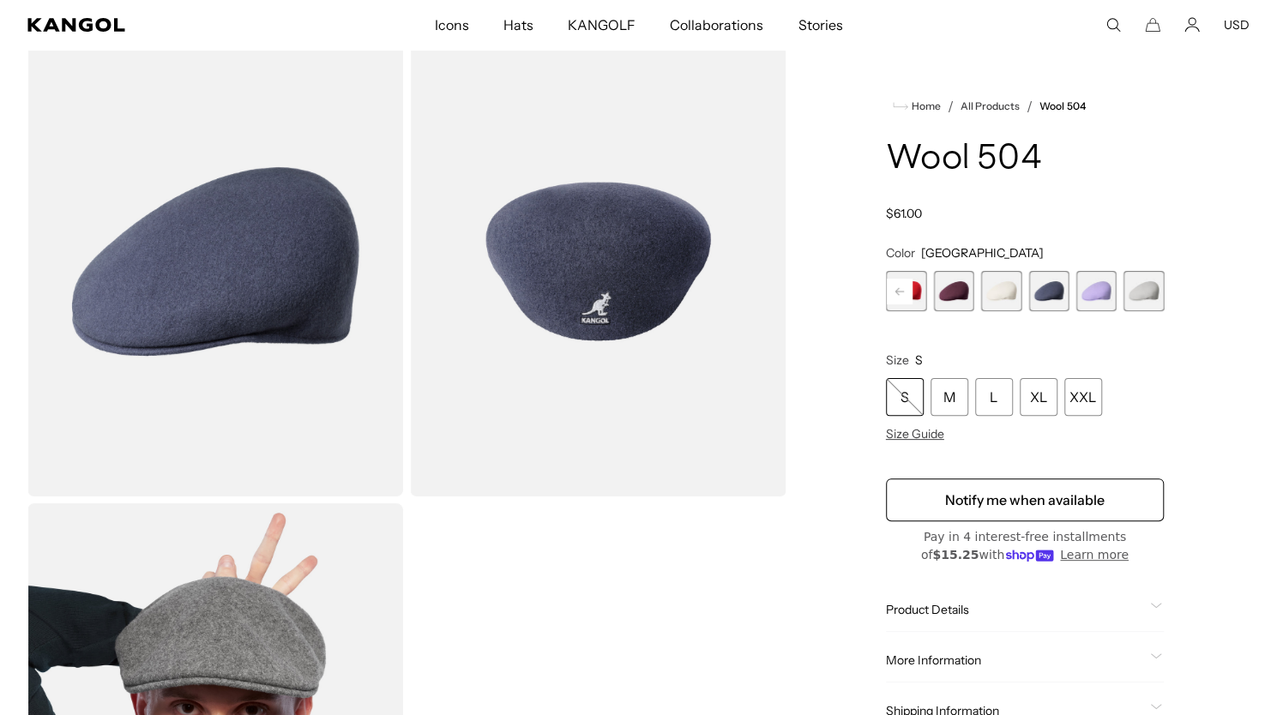
scroll to position [0, 353]
click at [1102, 290] on span "20 of 21" at bounding box center [1096, 291] width 40 height 40
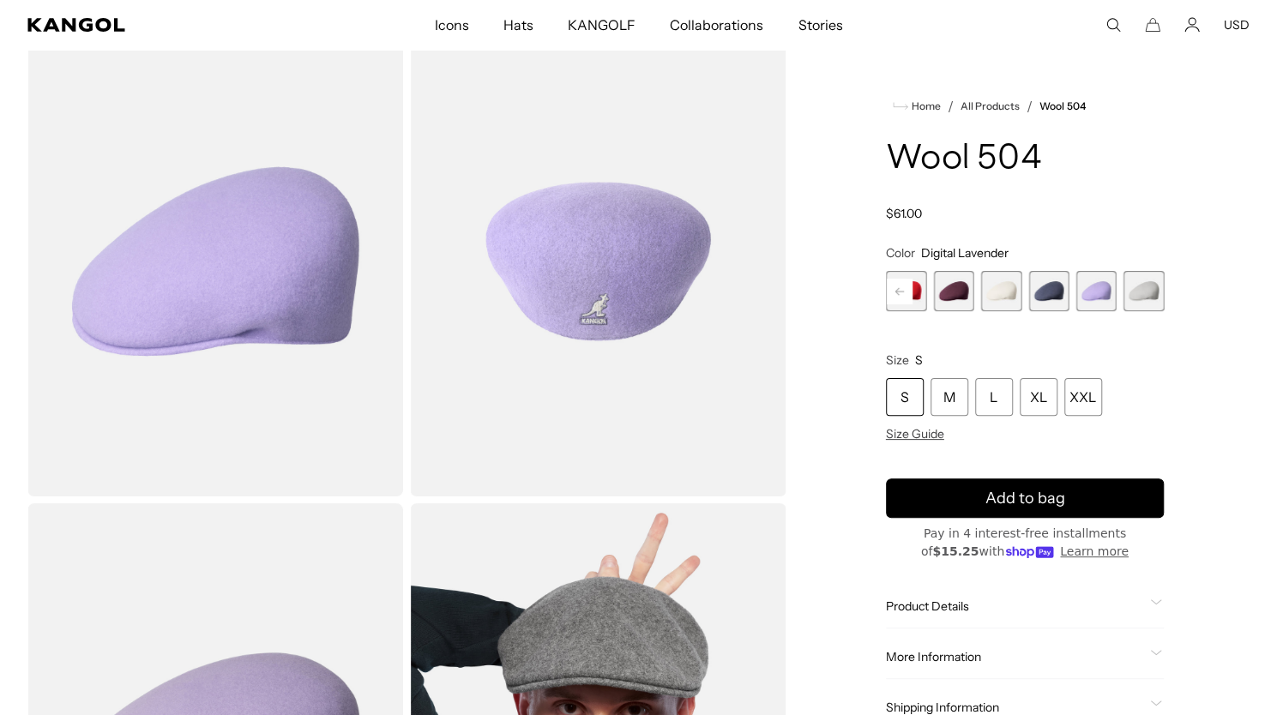
click at [1139, 291] on span "21 of 21" at bounding box center [1143, 291] width 40 height 40
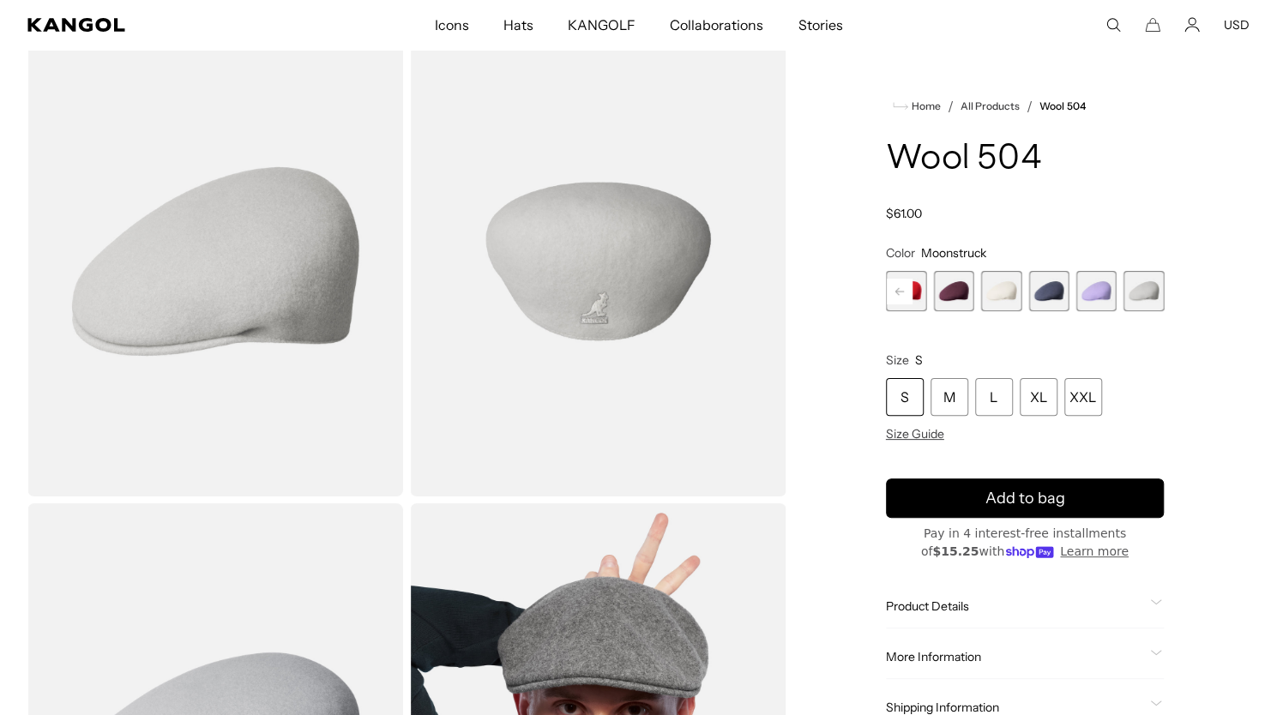
click at [1105, 293] on span "20 of 21" at bounding box center [1096, 291] width 40 height 40
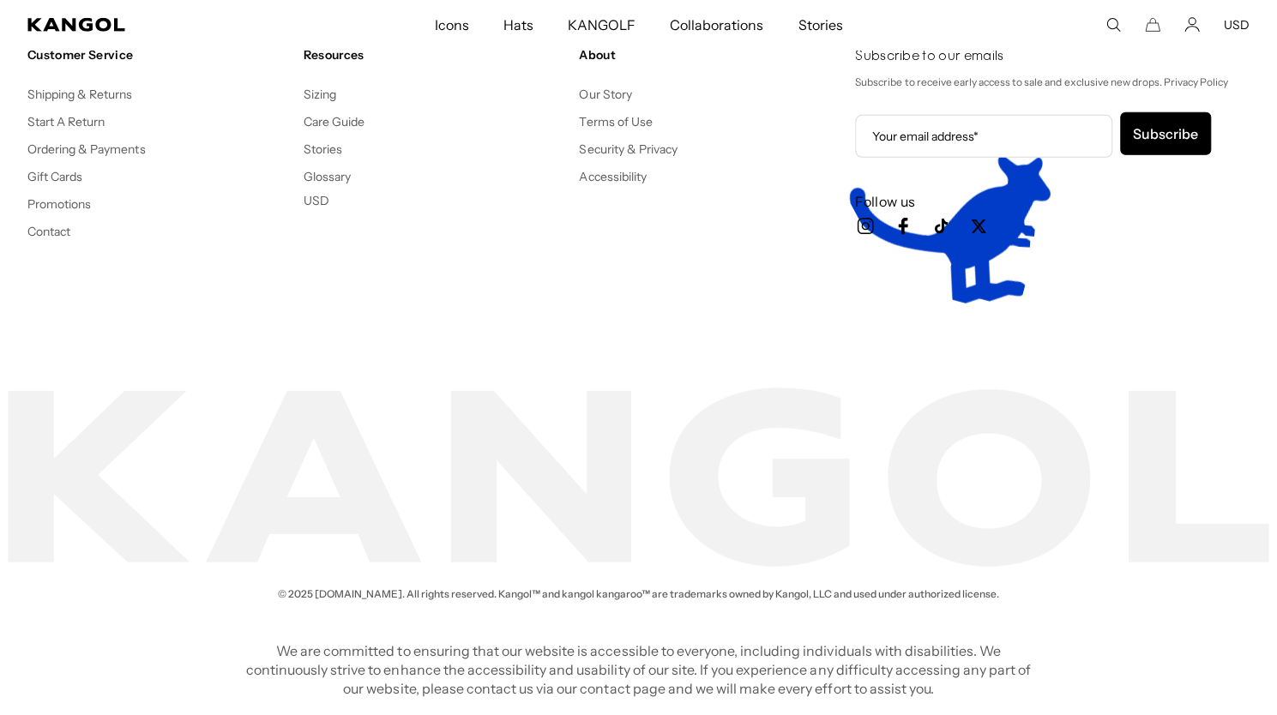
scroll to position [3181, 0]
